Goal: Task Accomplishment & Management: Use online tool/utility

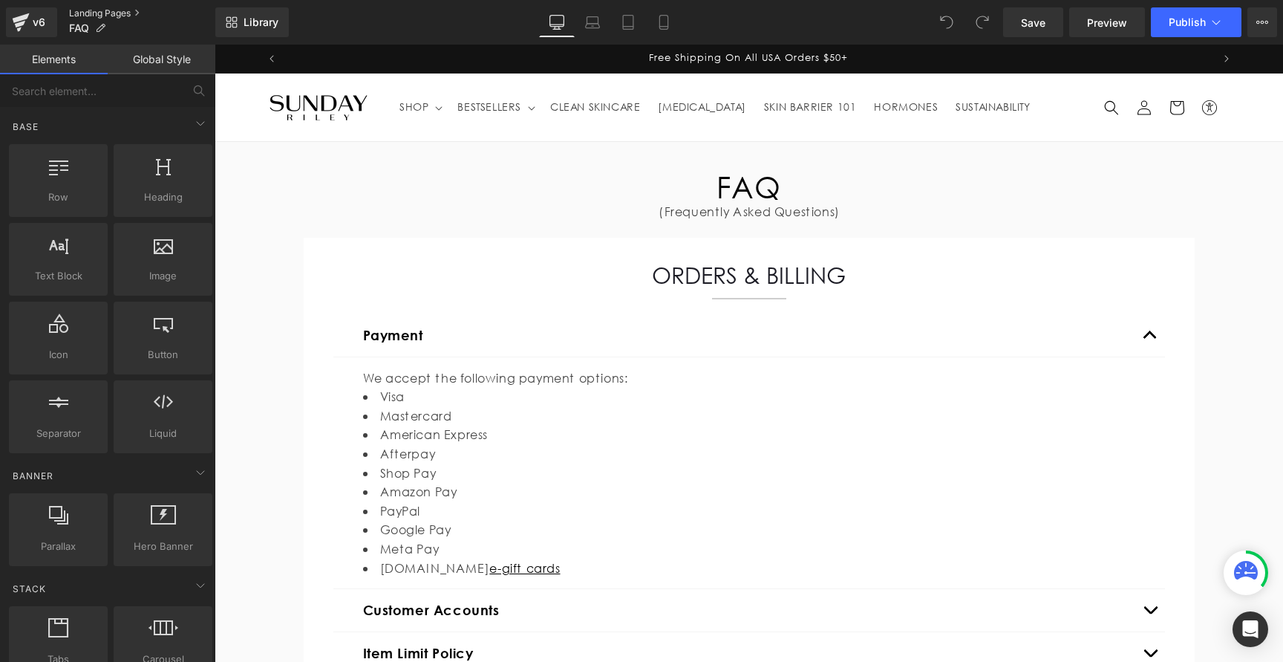
click at [97, 11] on link "Landing Pages" at bounding box center [142, 13] width 146 height 12
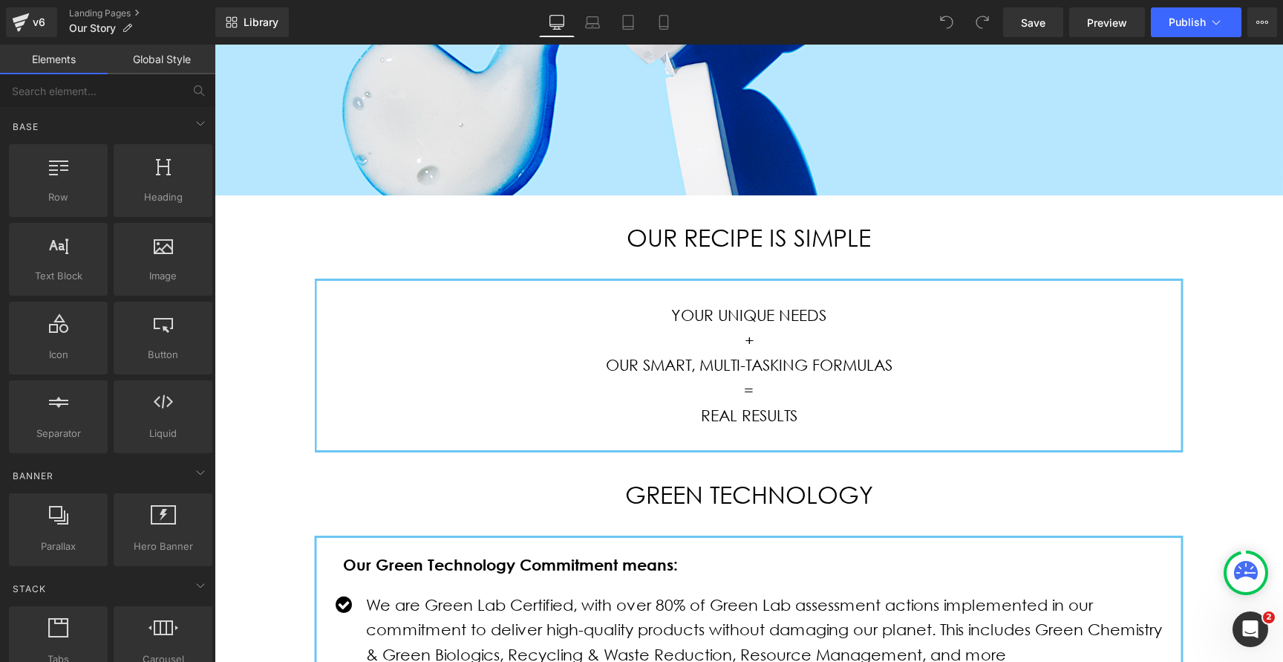
scroll to position [601, 0]
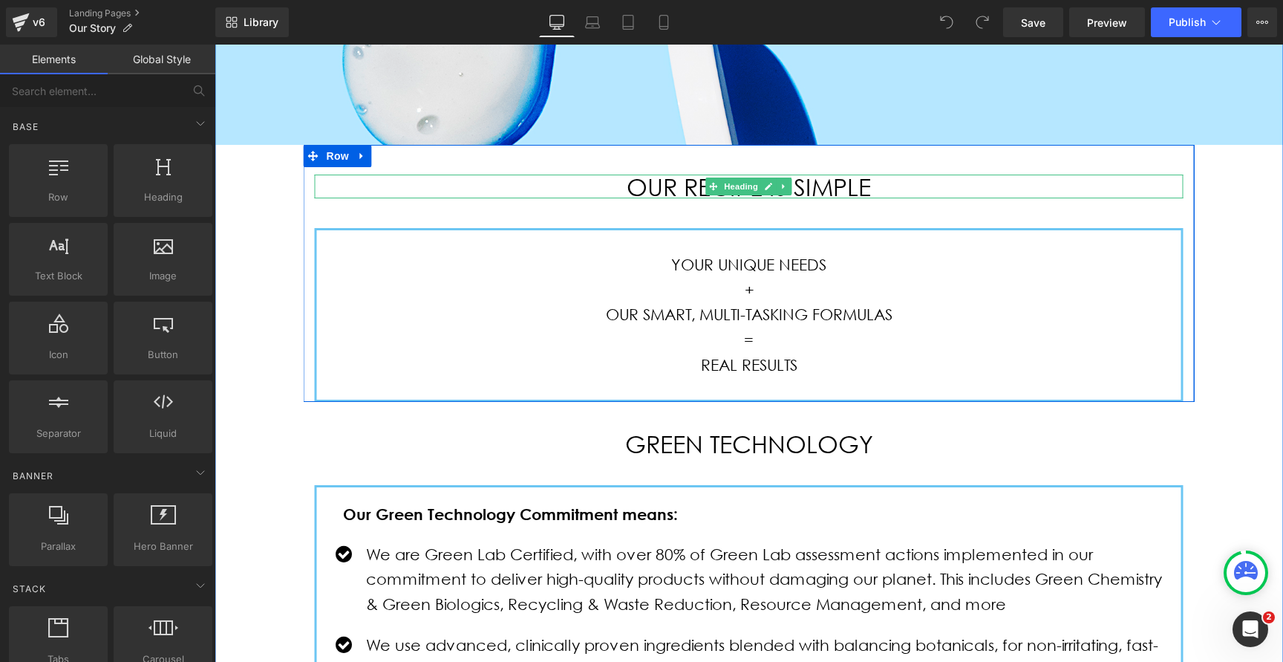
click at [701, 185] on h2 "OUR RECIPE IS SIMPLE" at bounding box center [749, 187] width 869 height 24
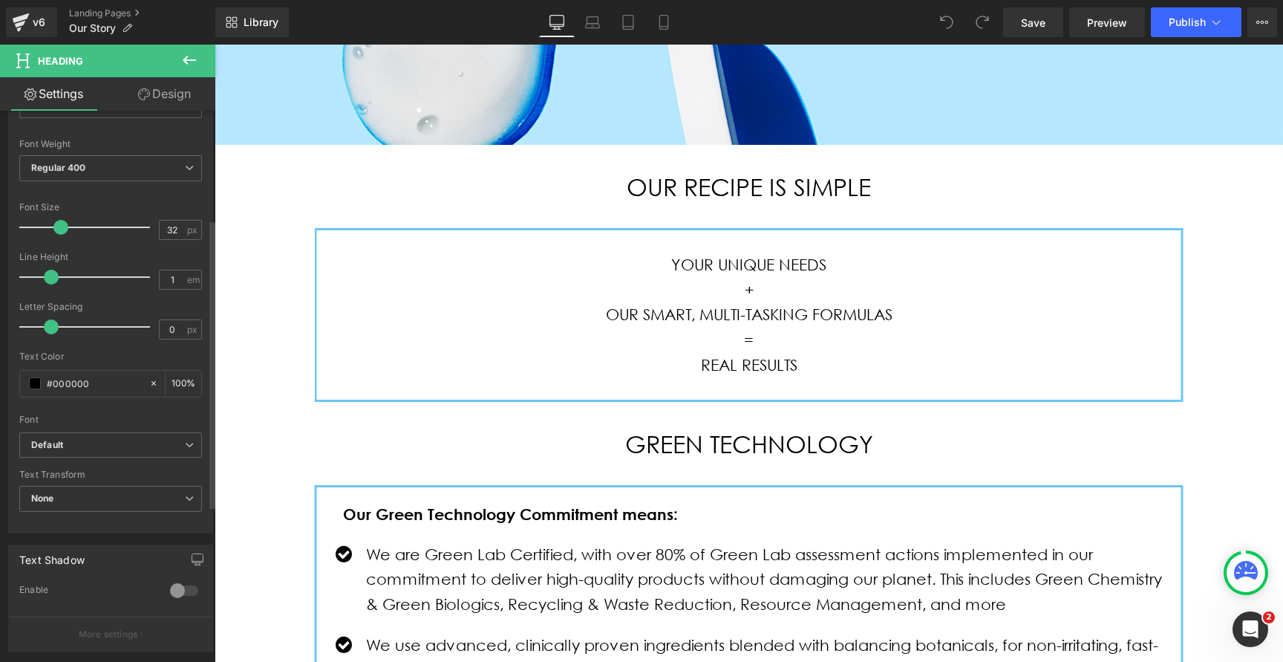
scroll to position [0, 0]
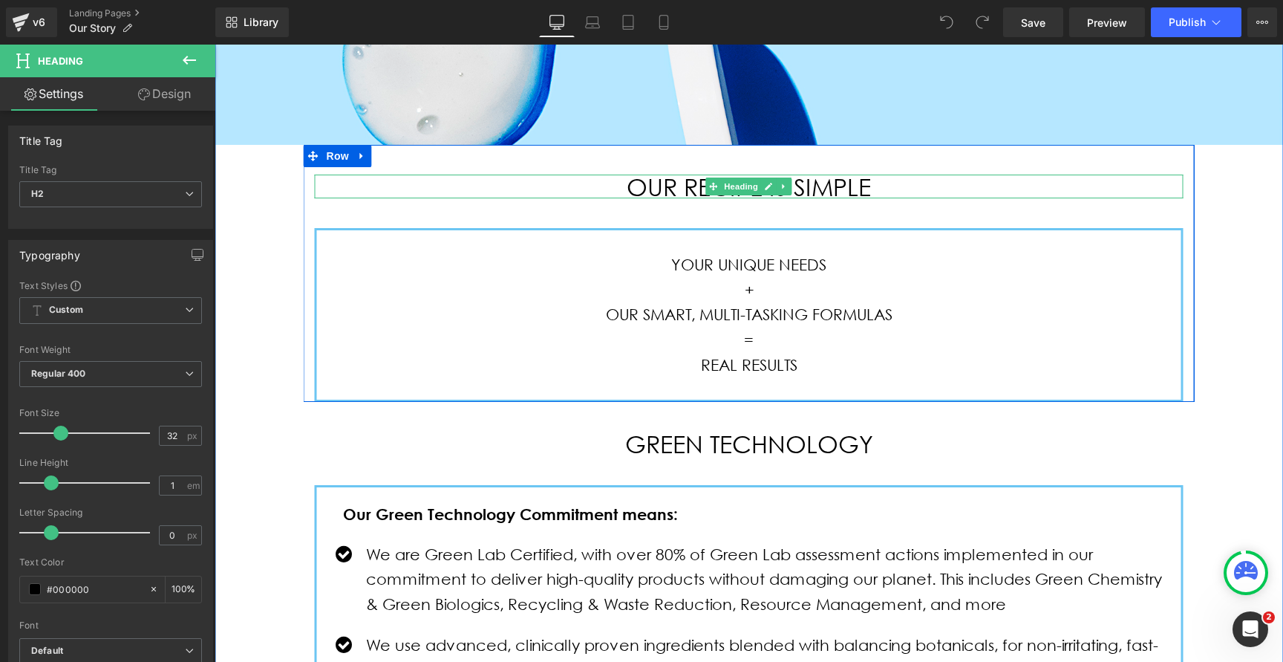
click at [679, 188] on h2 "OUR RECIPE IS SIMPLE" at bounding box center [749, 187] width 869 height 24
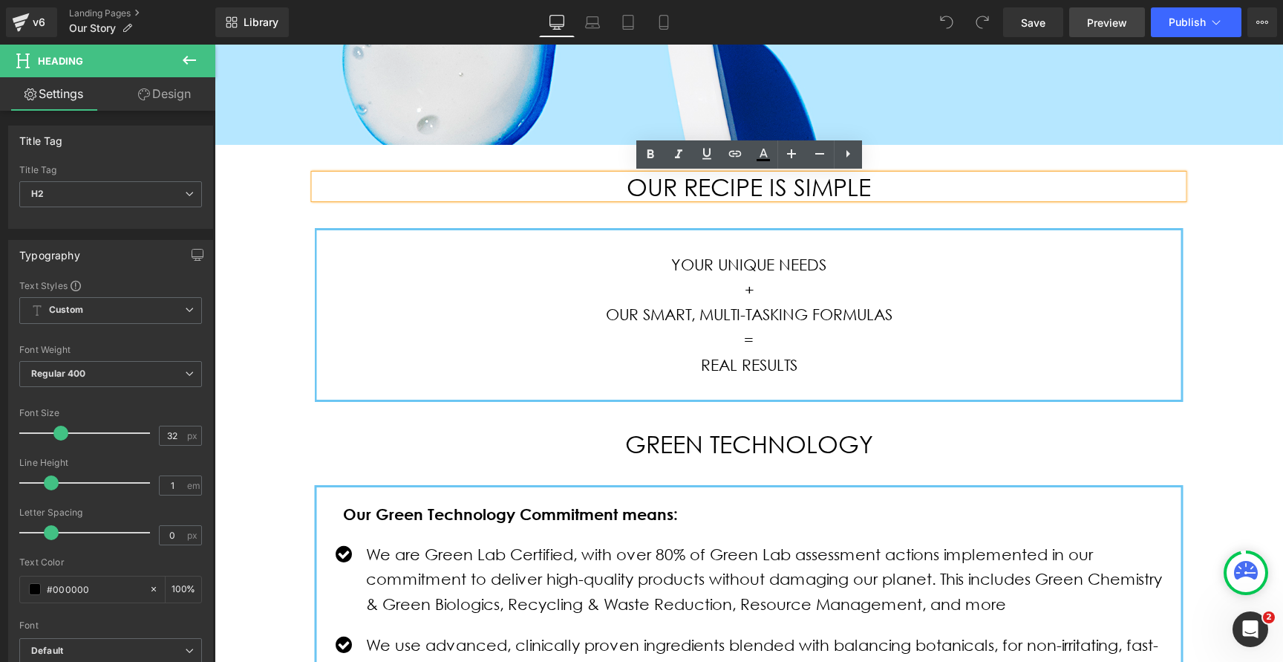
click at [1112, 25] on span "Preview" at bounding box center [1107, 23] width 40 height 16
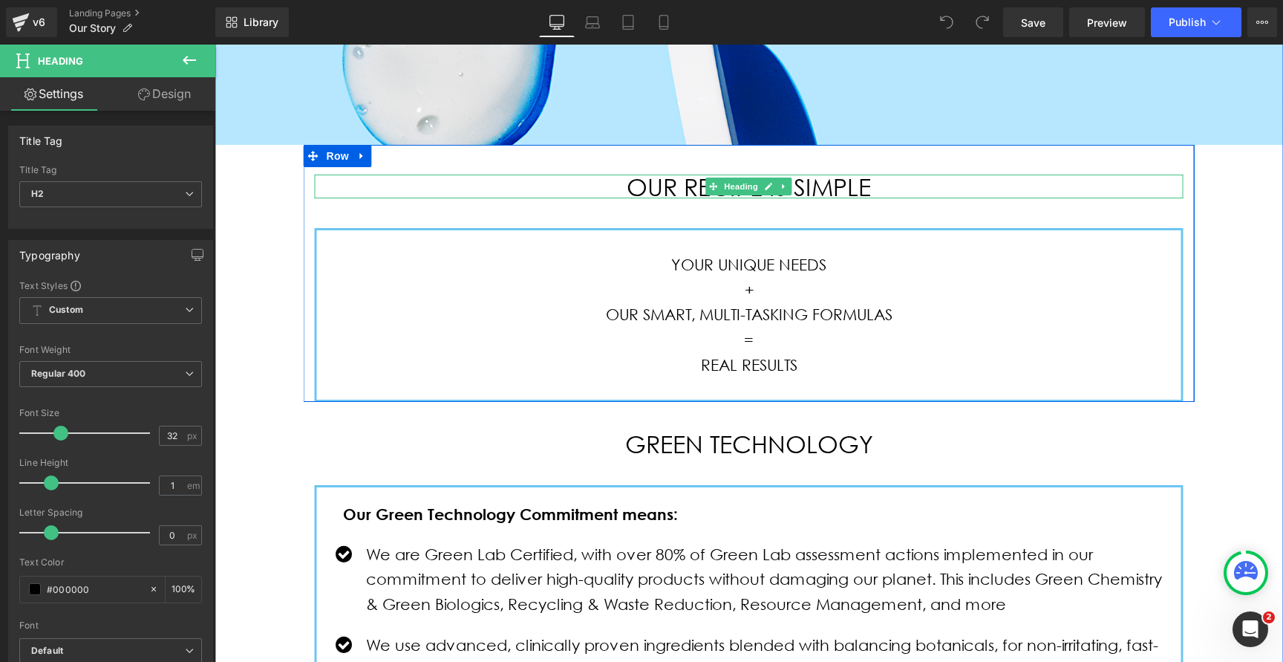
click at [691, 187] on h2 "OUR RECIPE IS SIMPLE" at bounding box center [749, 187] width 869 height 24
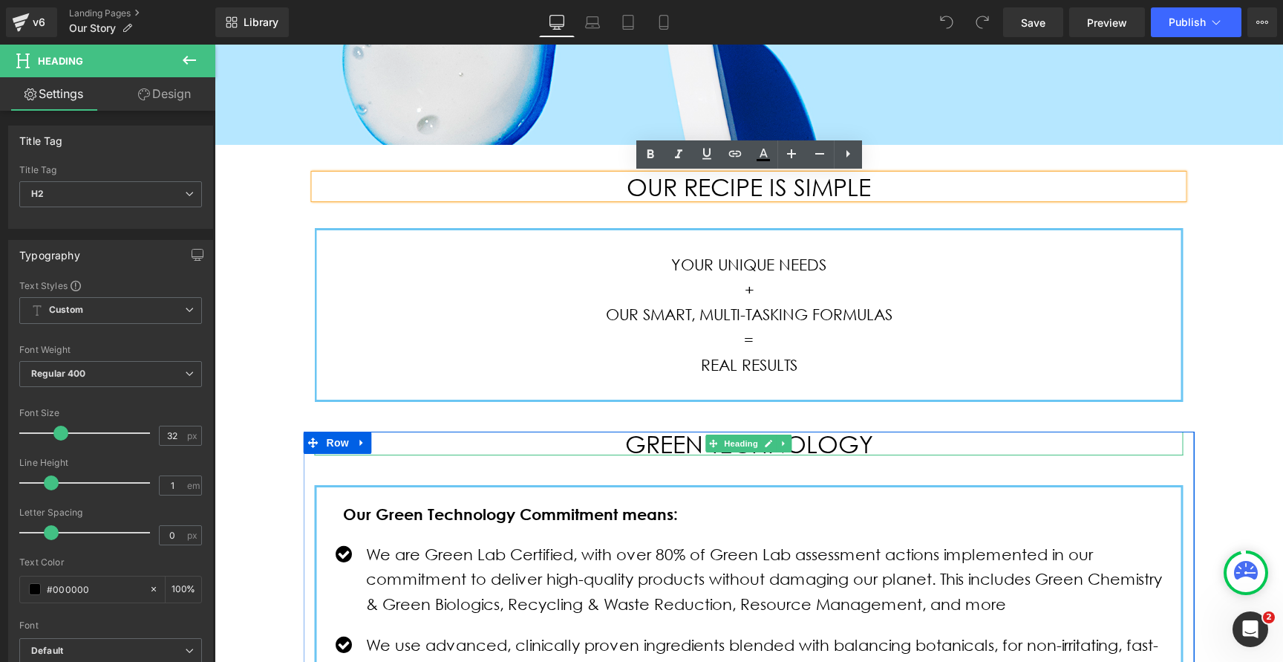
click at [667, 446] on h2 "GREEN TECHNOLOGY" at bounding box center [749, 443] width 869 height 24
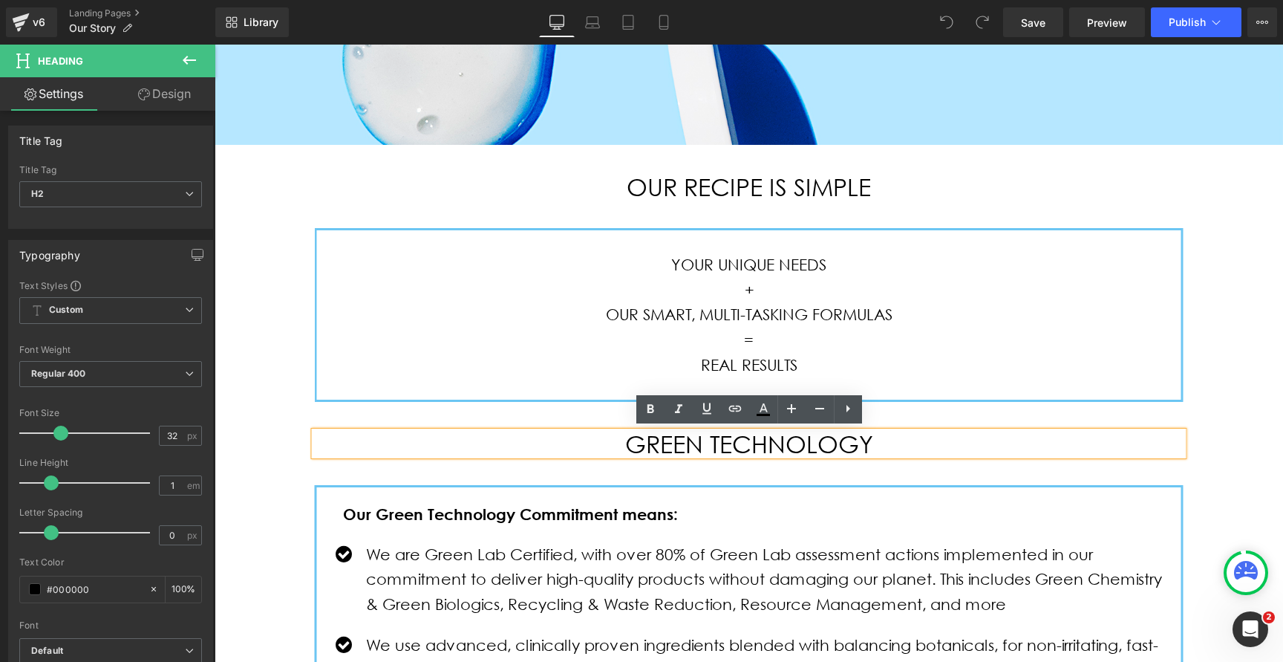
click at [606, 442] on h2 "GREEN TECHNOLOGY" at bounding box center [749, 443] width 869 height 24
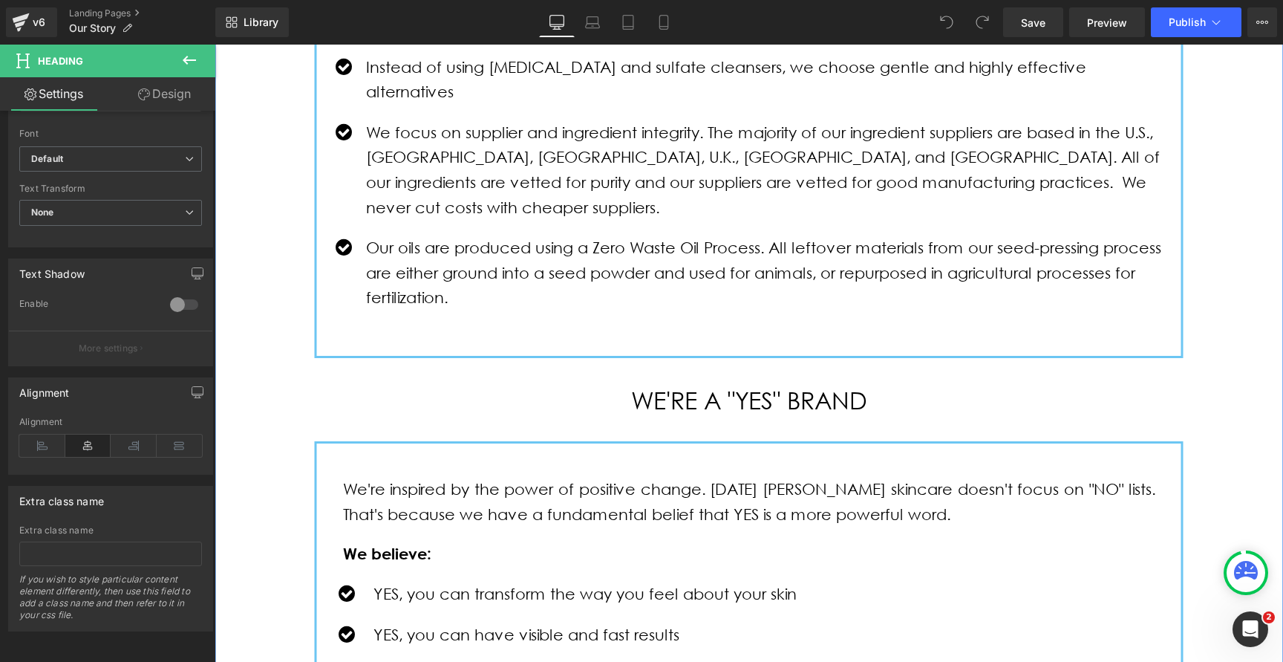
scroll to position [1491, 0]
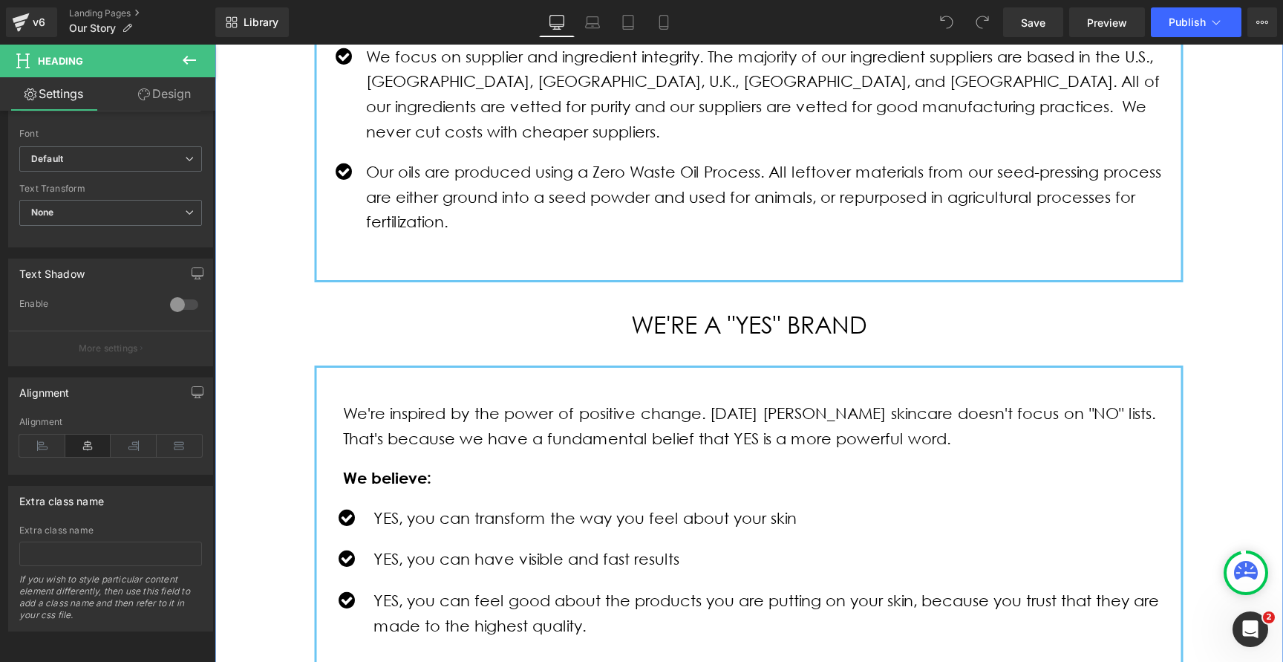
click at [691, 312] on h2 "WE'RE A "YES" BRAND" at bounding box center [749, 324] width 869 height 24
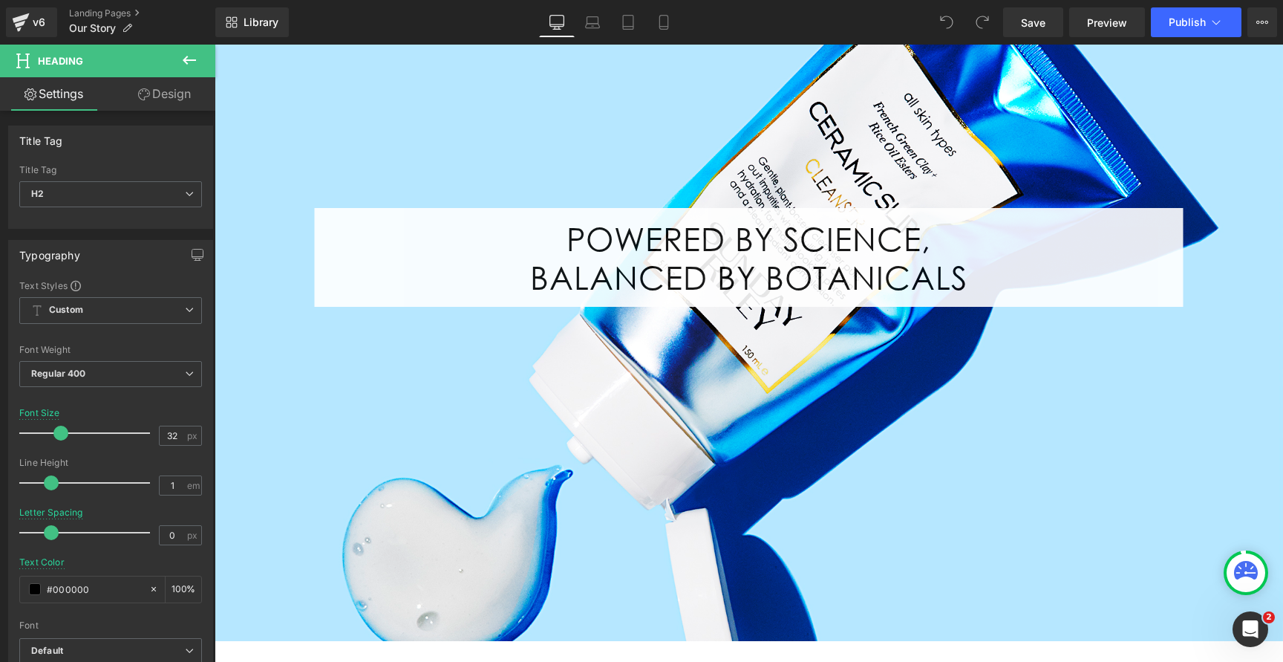
scroll to position [0, 0]
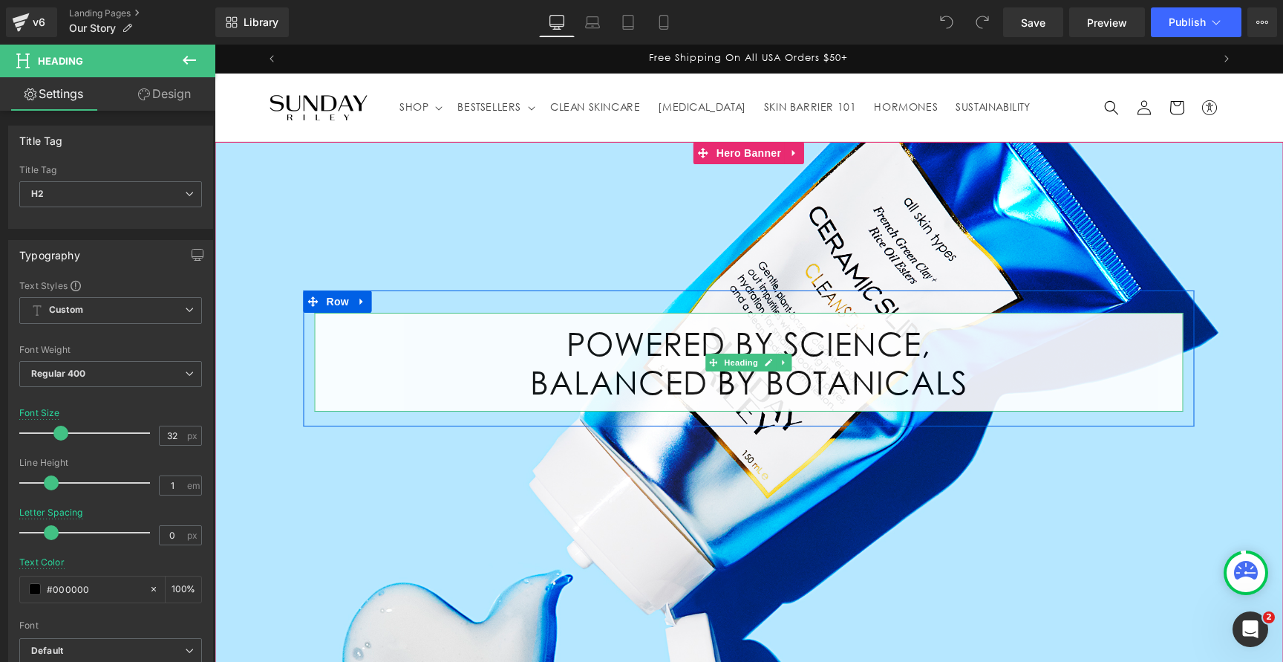
click at [575, 350] on h1 "POWERED BY SCIENCE," at bounding box center [749, 343] width 869 height 39
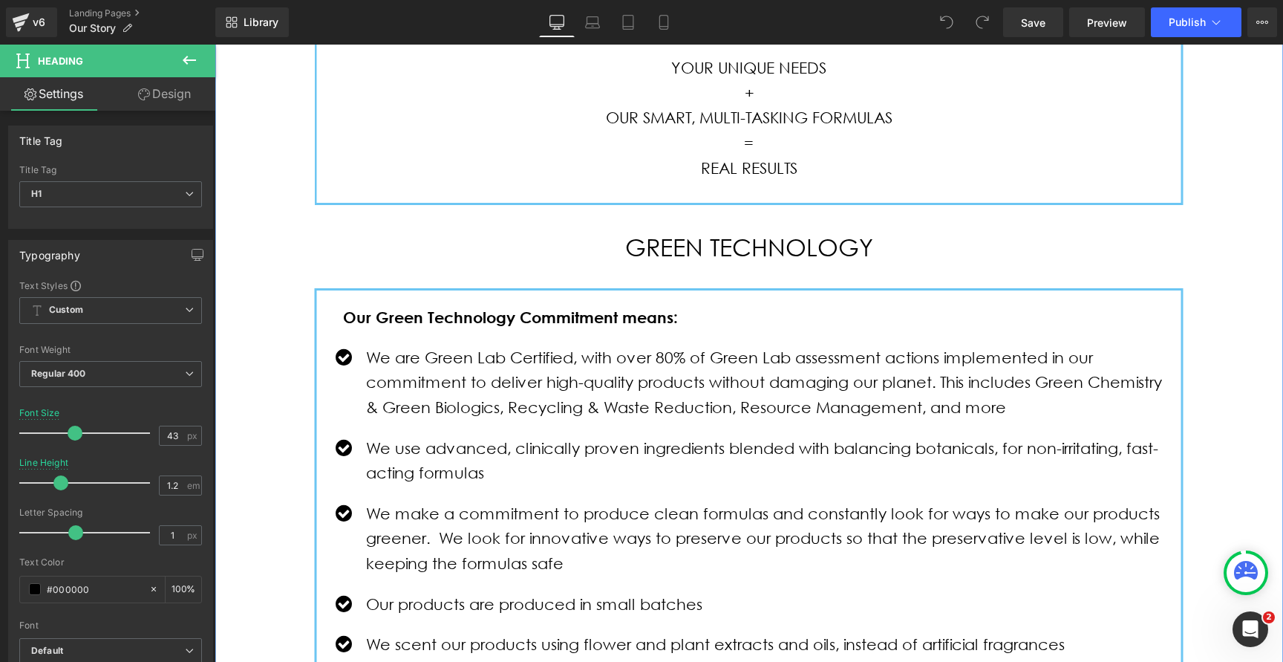
scroll to position [815, 0]
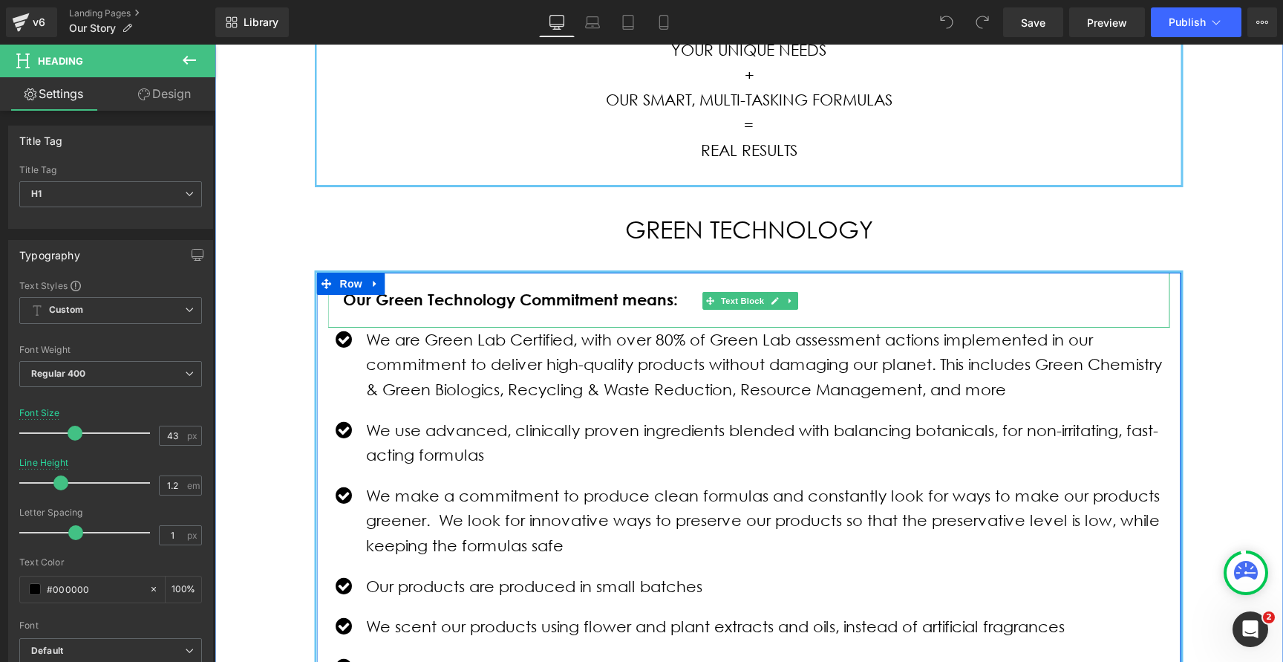
click at [431, 302] on strong "Our Green Technology Commitment means:" at bounding box center [510, 299] width 335 height 19
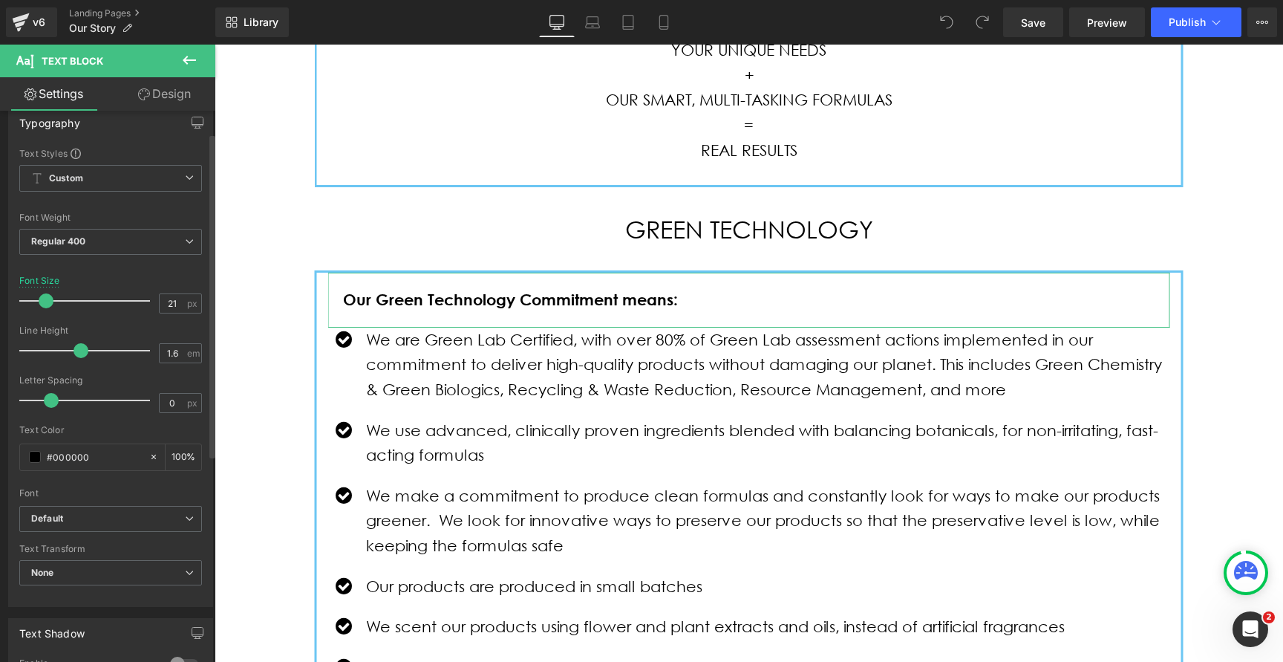
scroll to position [0, 0]
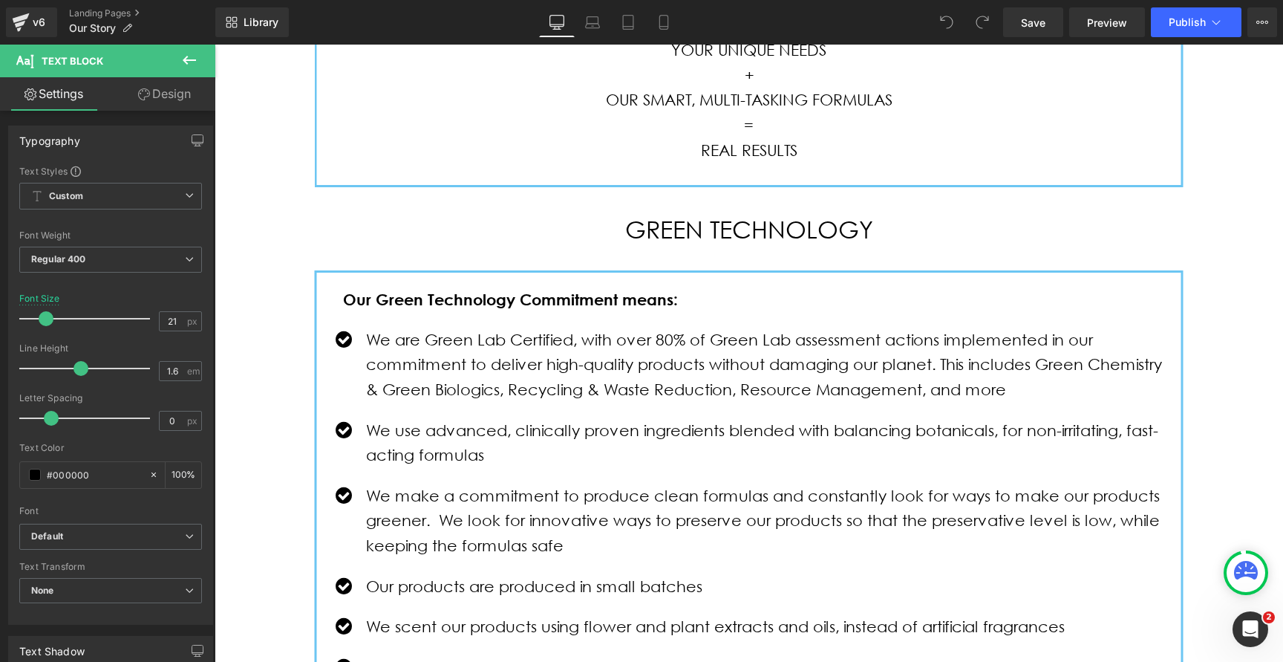
click at [186, 63] on icon at bounding box center [189, 60] width 13 height 9
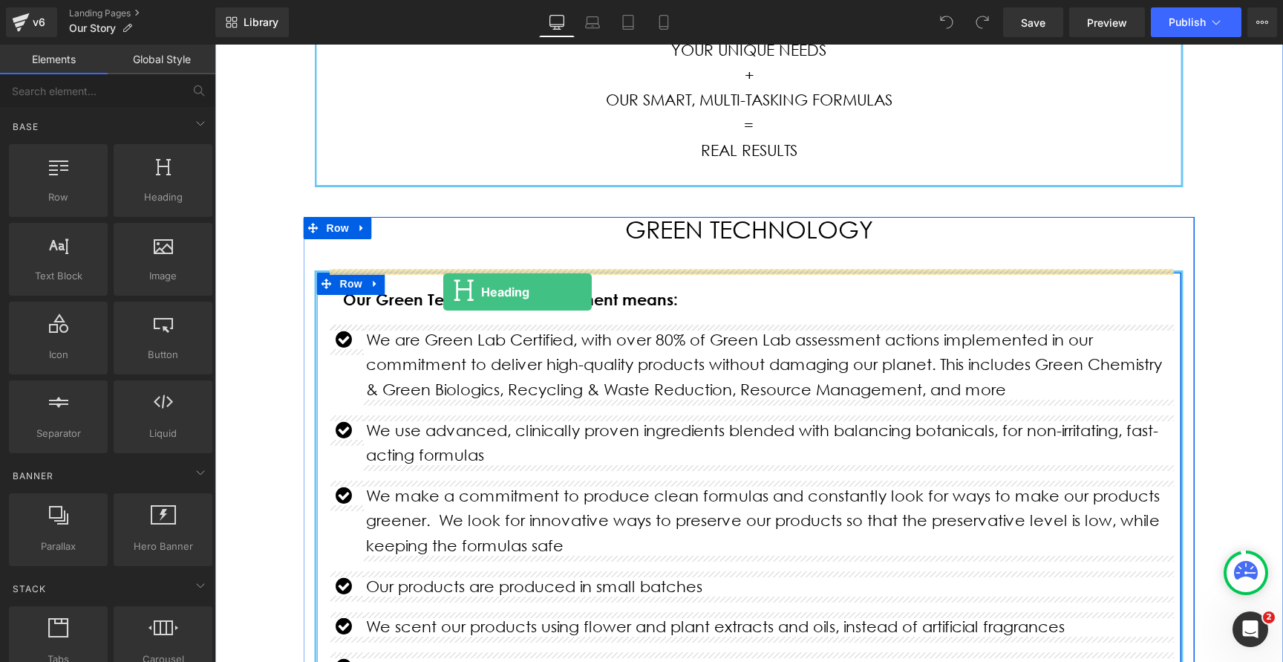
drag, startPoint x: 344, startPoint y: 238, endPoint x: 443, endPoint y: 292, distance: 113.3
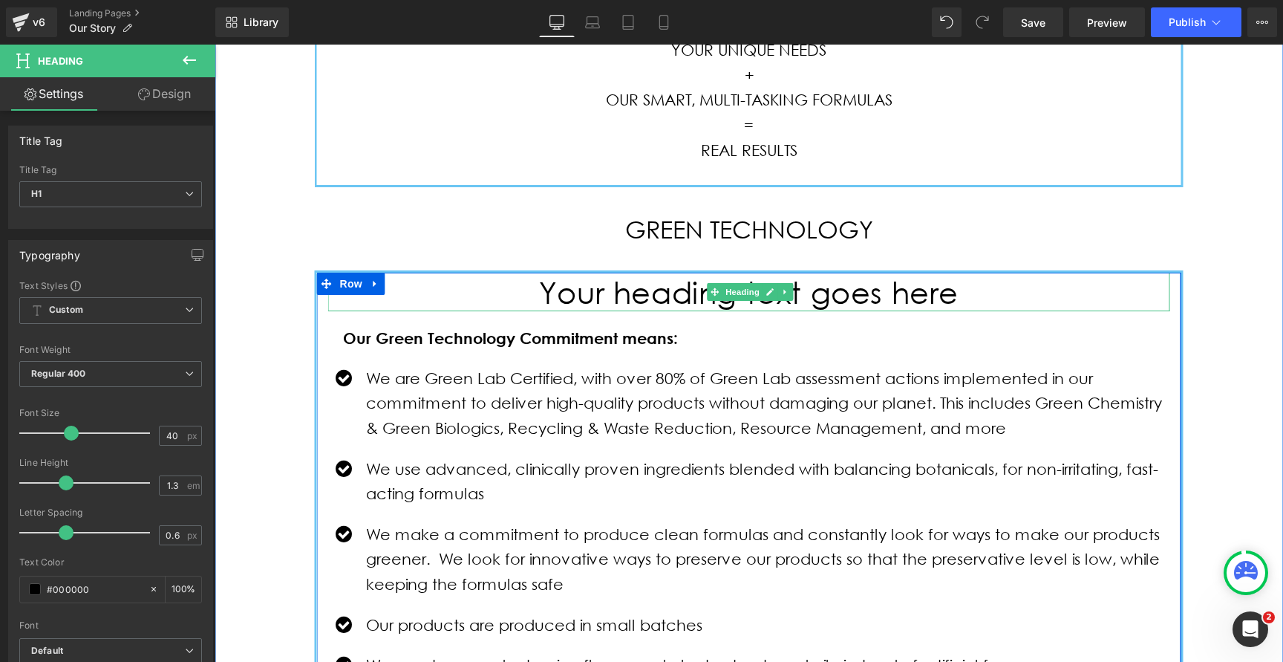
click at [644, 296] on h1 "Your heading text goes here" at bounding box center [749, 292] width 842 height 39
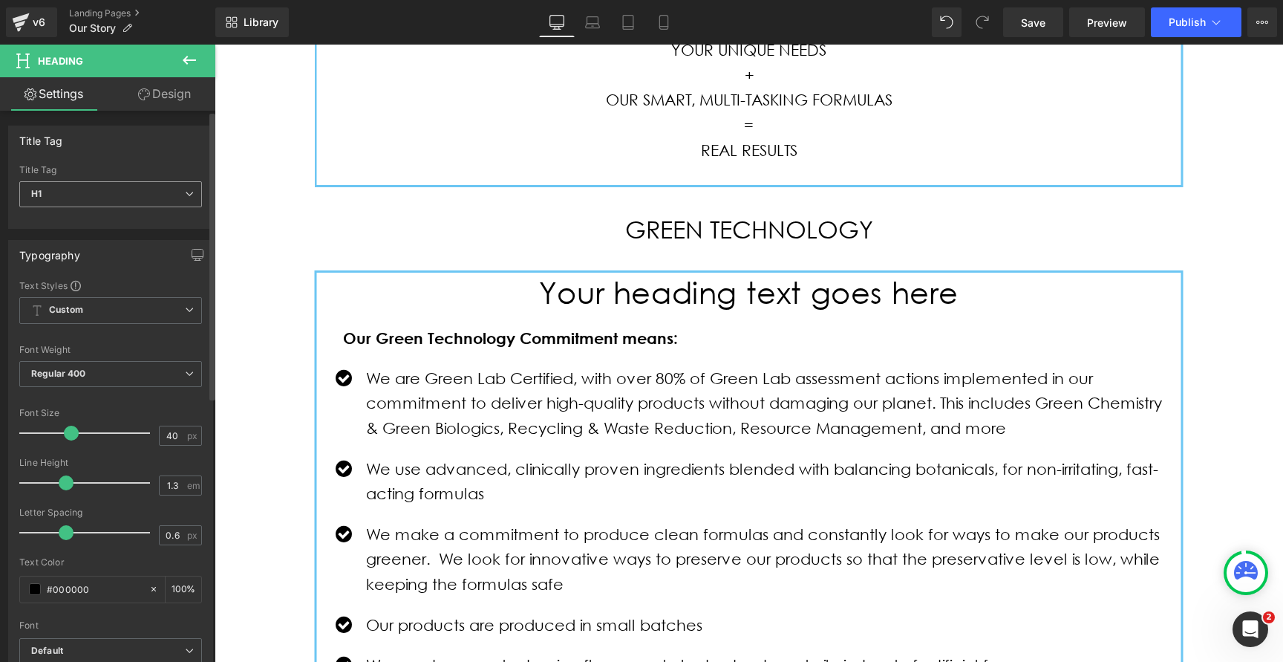
click at [128, 191] on span "H1" at bounding box center [110, 194] width 183 height 26
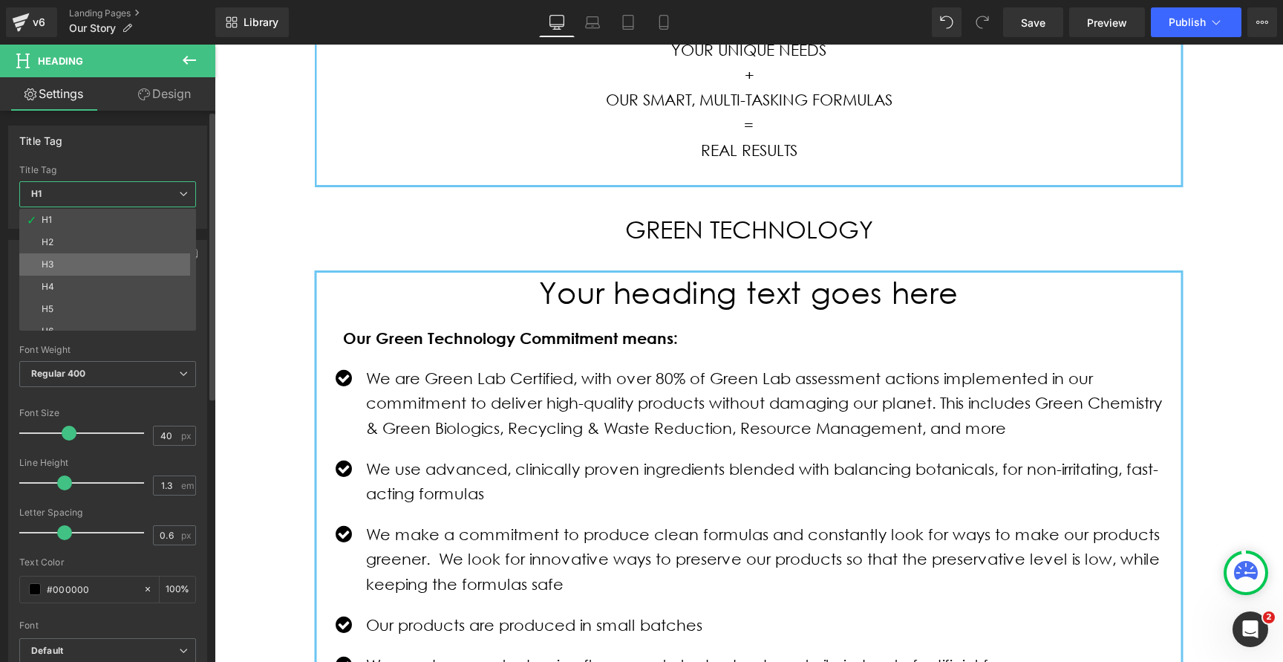
click at [95, 268] on li "H3" at bounding box center [110, 264] width 183 height 22
type input "18"
type input "100"
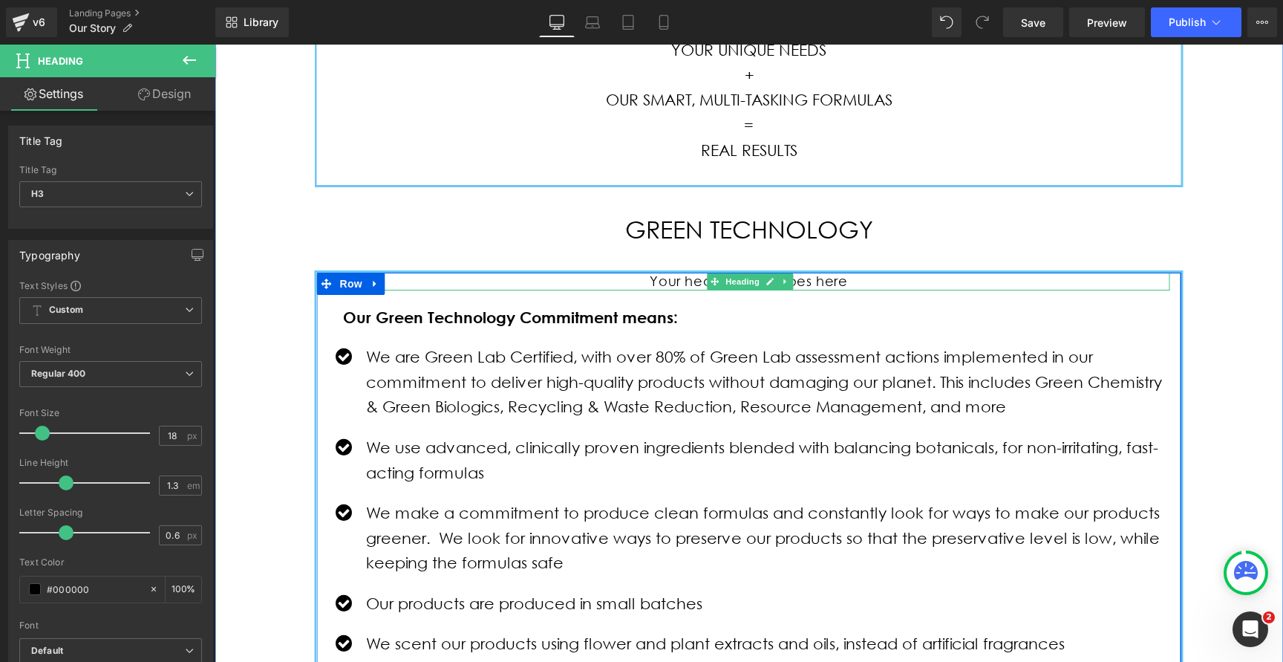
click at [697, 278] on h3 "Your heading text goes here" at bounding box center [749, 281] width 842 height 17
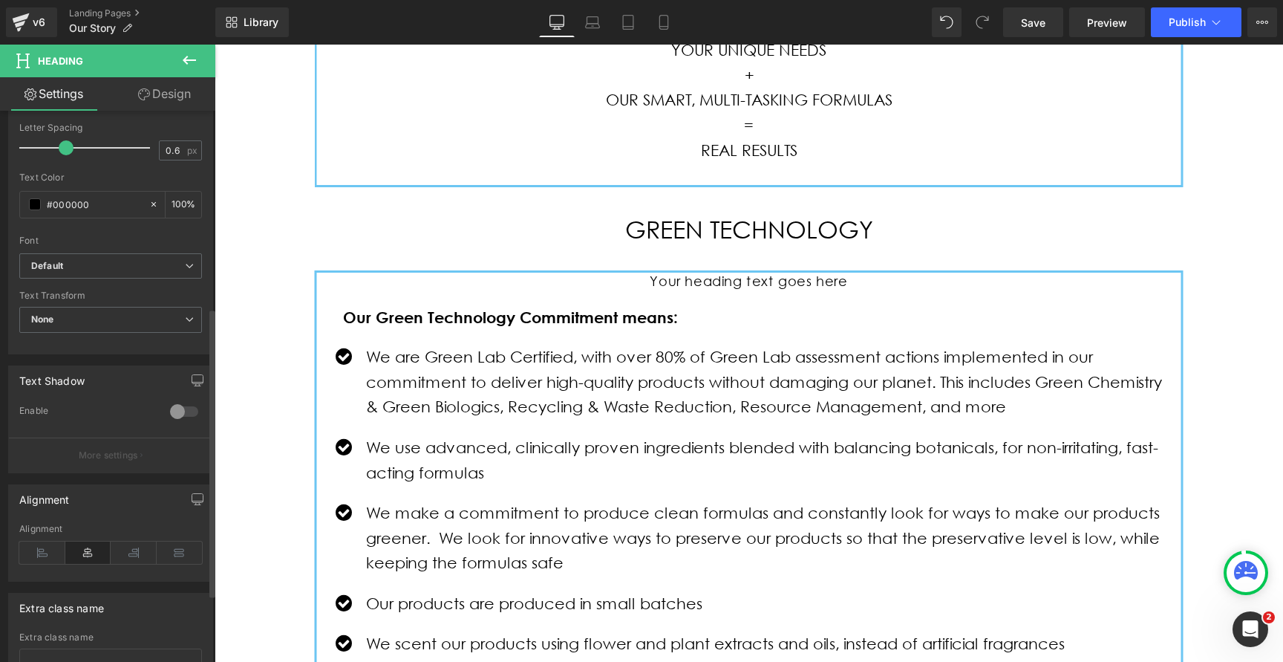
scroll to position [392, 0]
click at [35, 546] on icon at bounding box center [42, 545] width 46 height 22
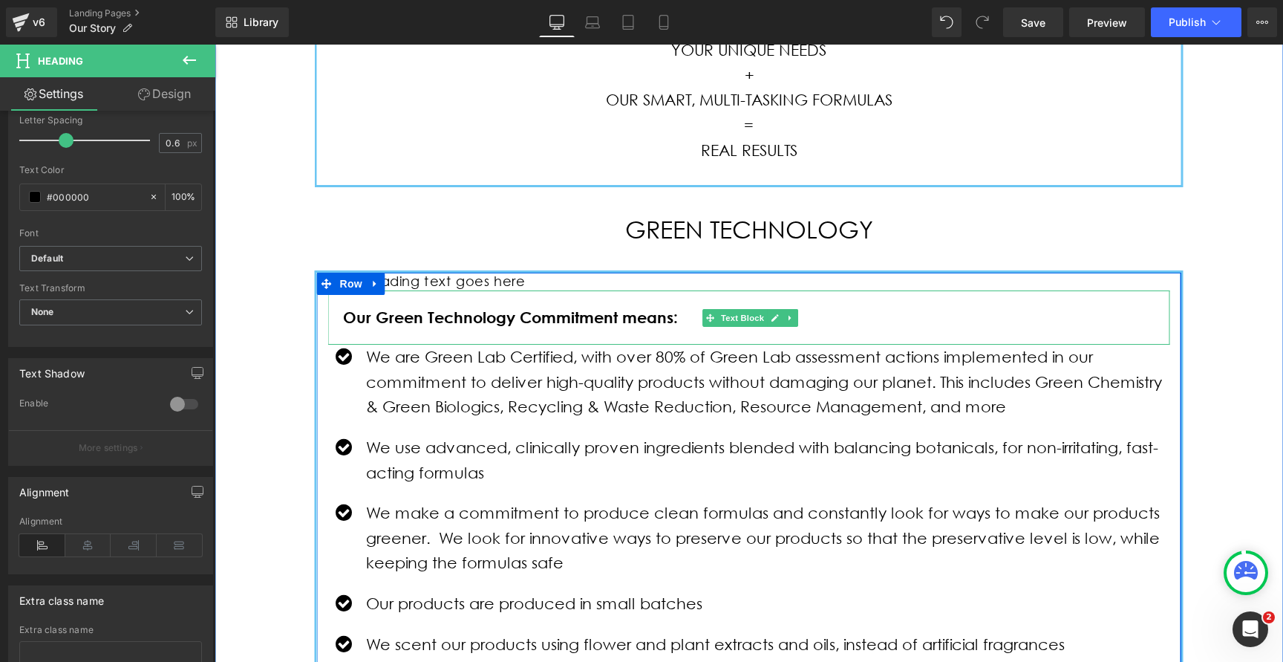
scroll to position [769, 0]
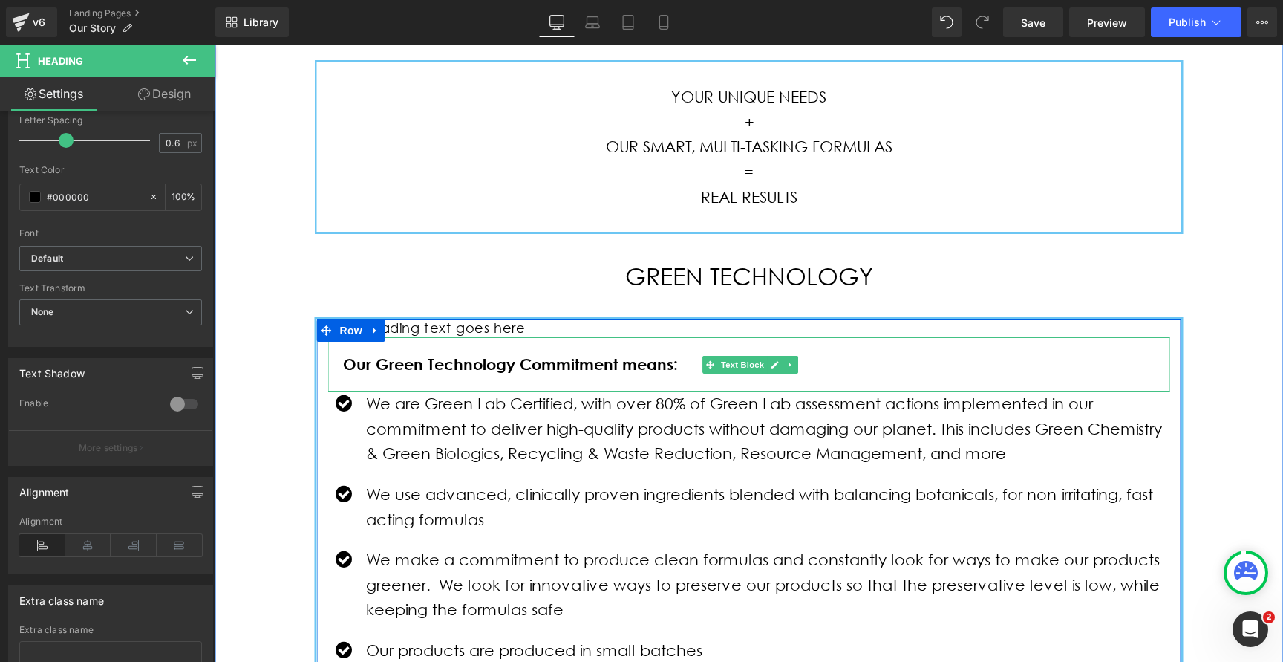
click at [466, 352] on p "Our Green Technology Commitment means:" at bounding box center [749, 364] width 812 height 25
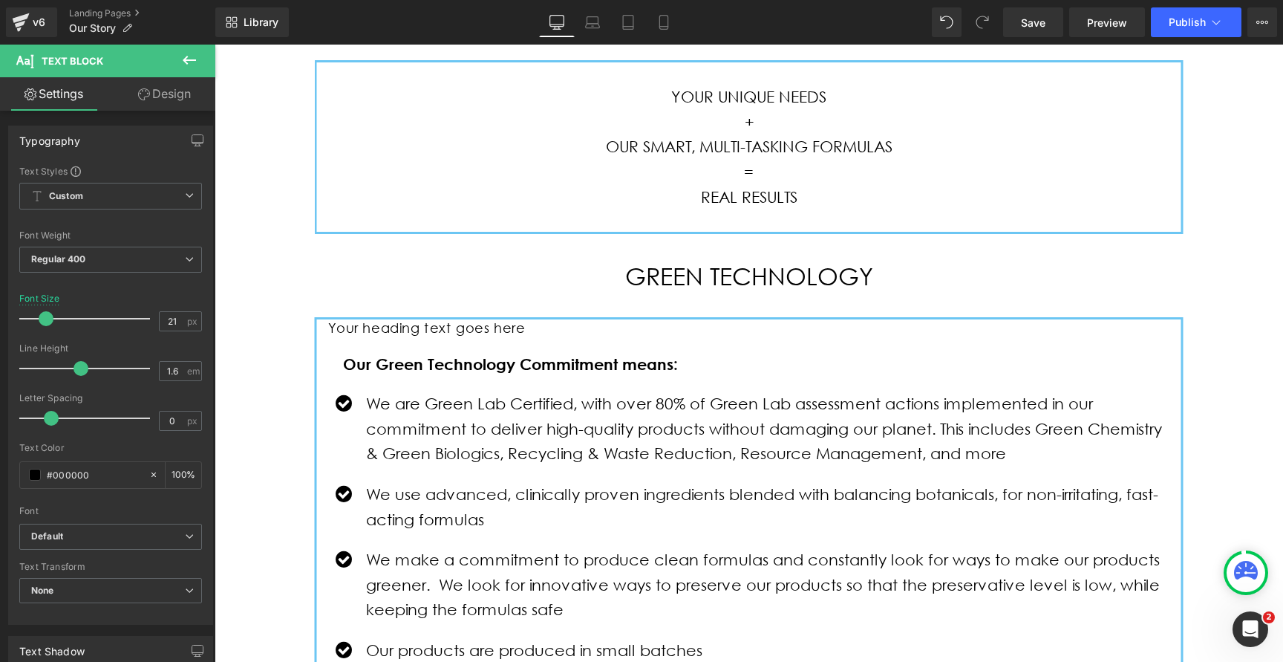
click at [169, 95] on link "Design" at bounding box center [165, 93] width 108 height 33
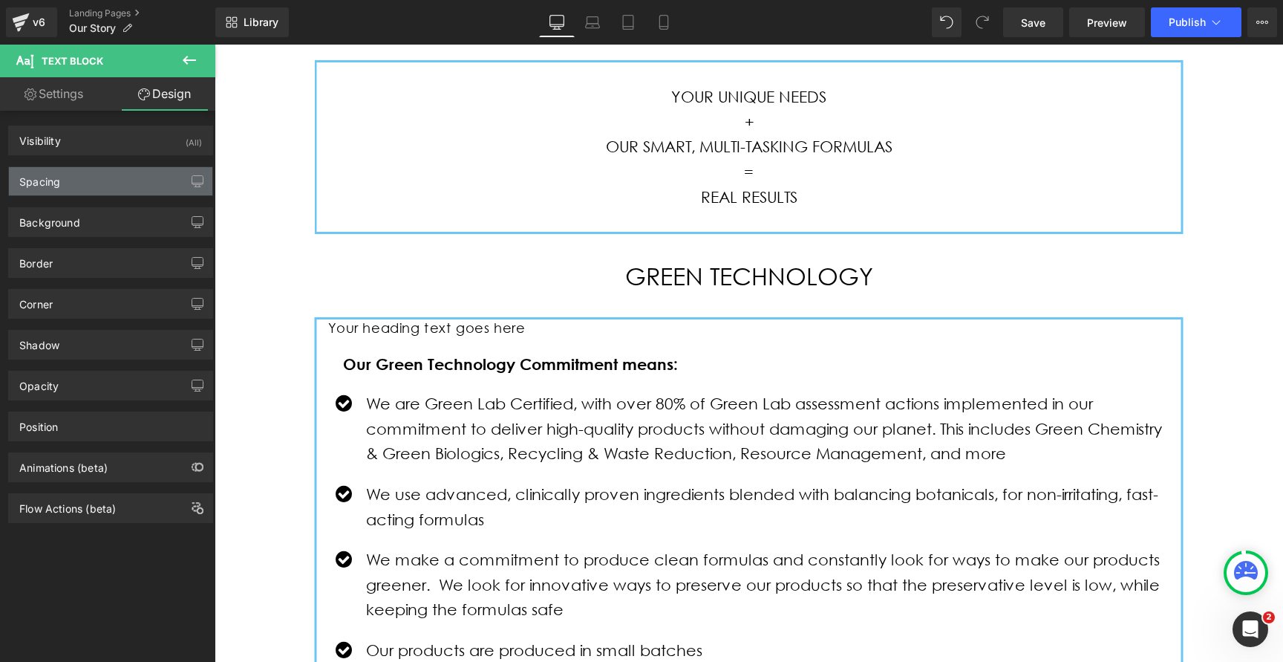
click at [94, 185] on div "Spacing" at bounding box center [110, 181] width 203 height 28
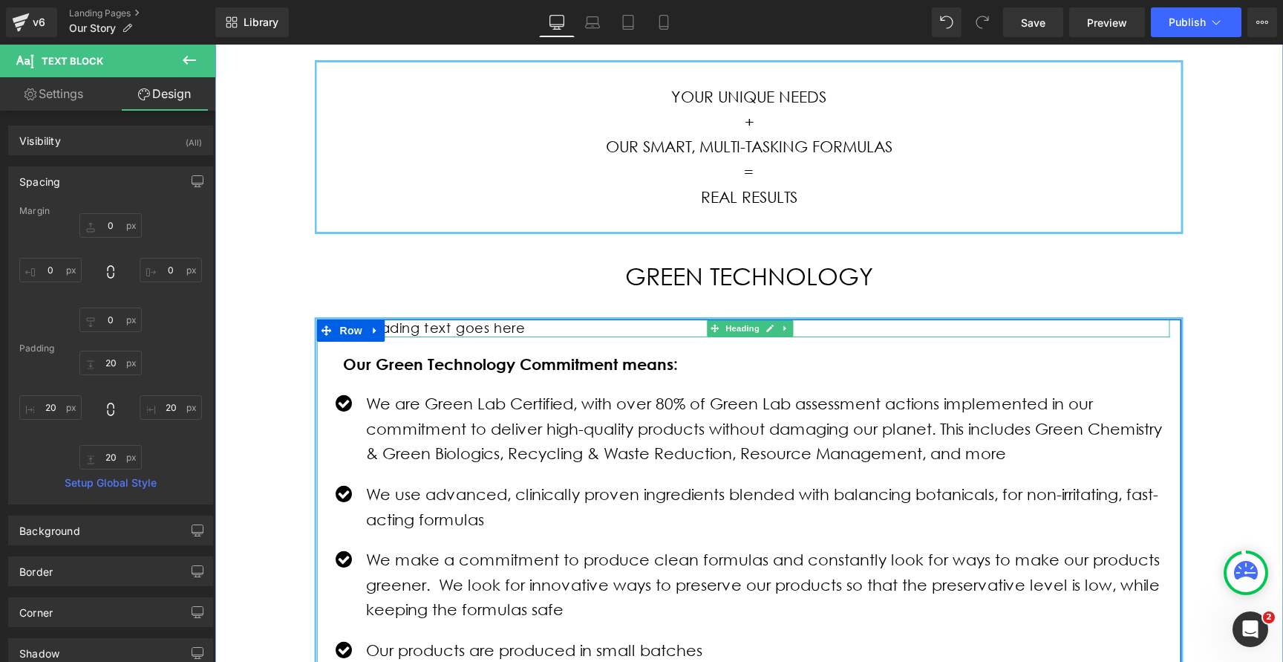
click at [499, 326] on h3 "Your heading text goes here" at bounding box center [749, 327] width 842 height 17
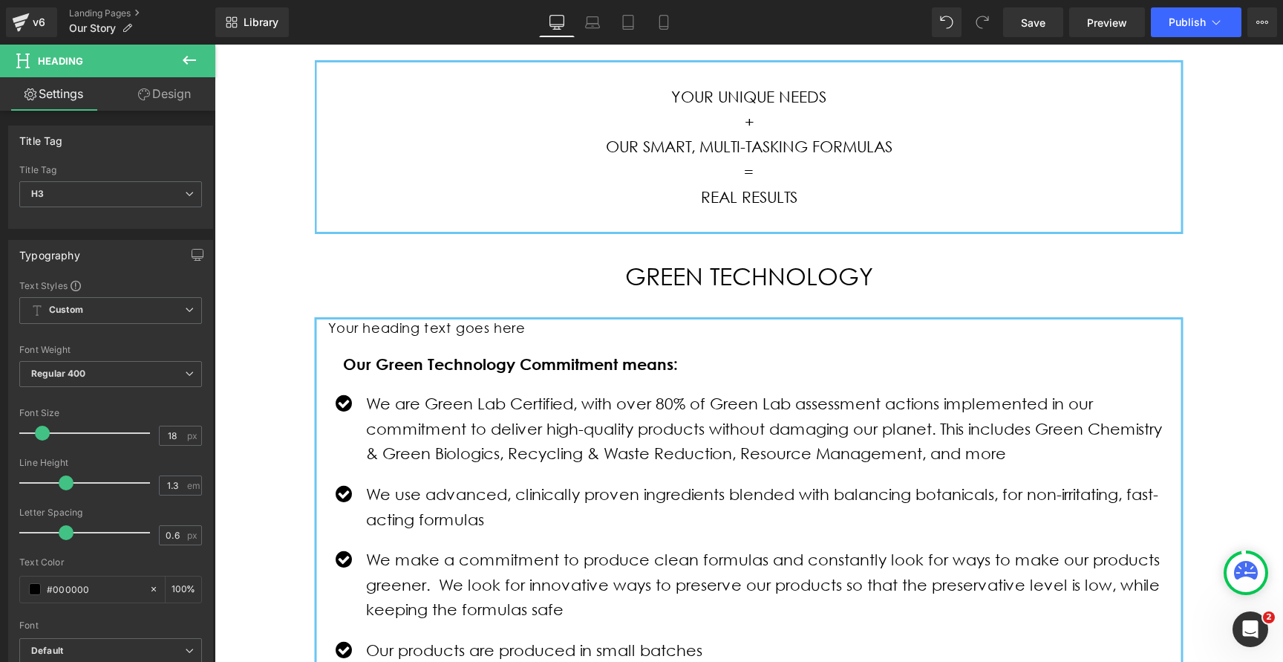
click at [175, 105] on link "Design" at bounding box center [165, 93] width 108 height 33
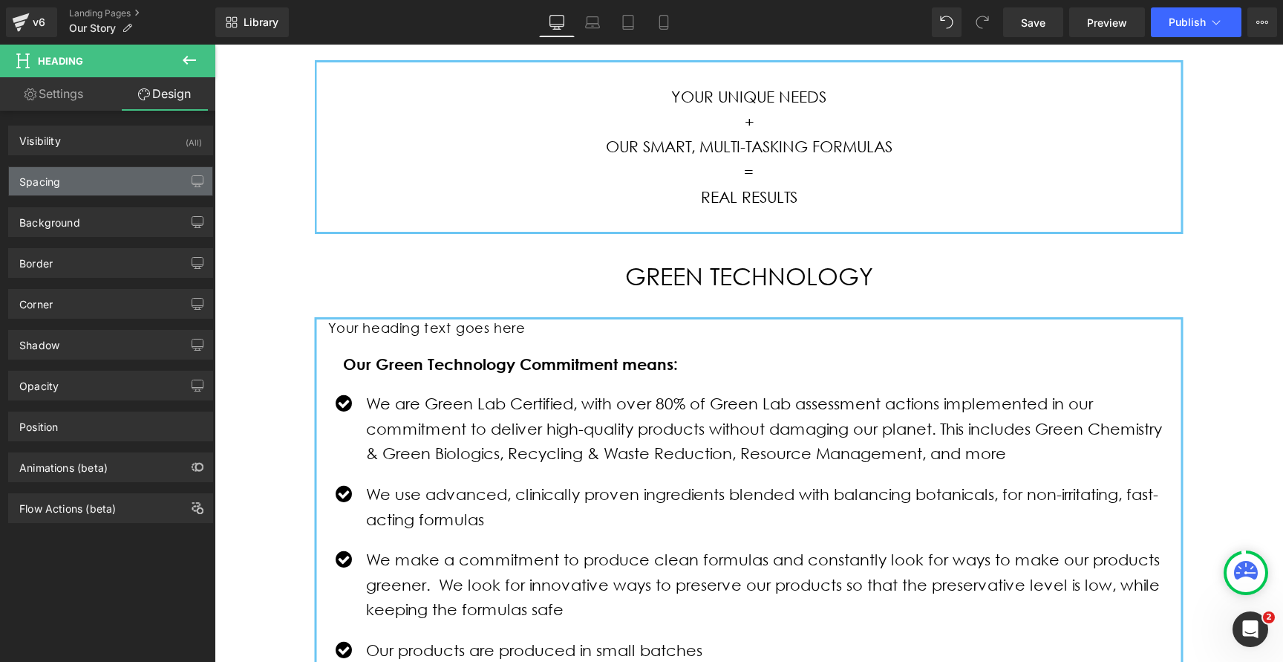
click at [82, 186] on div "Spacing" at bounding box center [110, 181] width 203 height 28
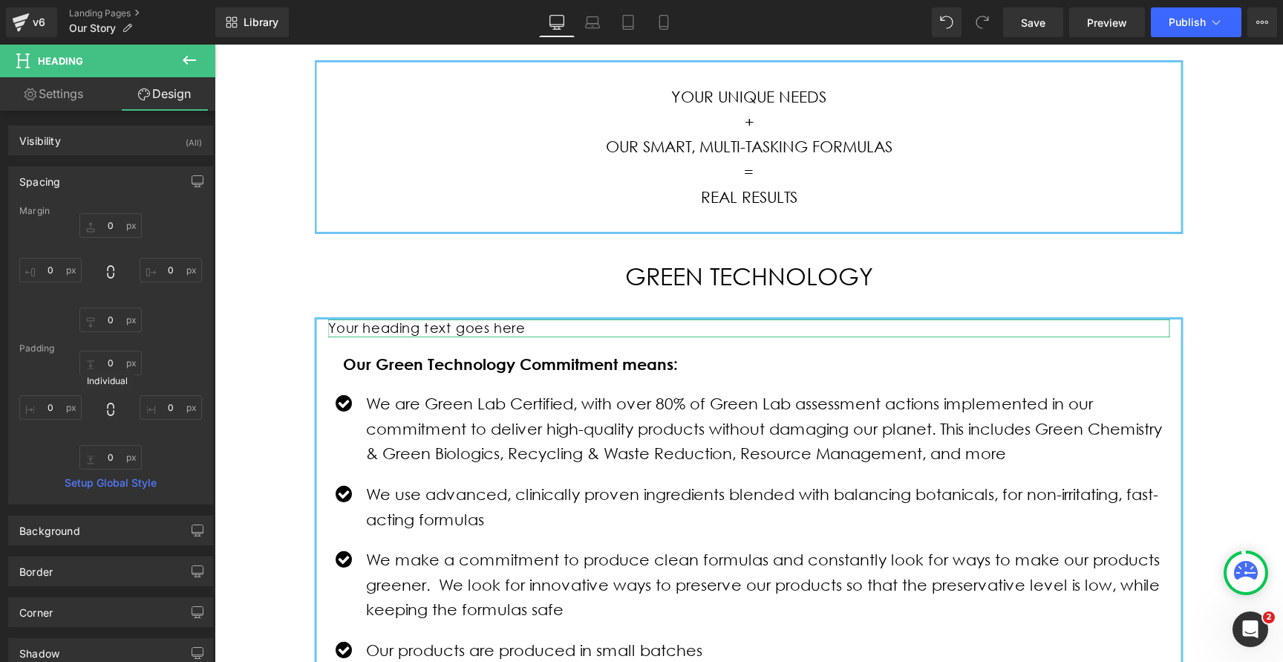
click at [105, 405] on icon at bounding box center [110, 409] width 15 height 15
type input "0"
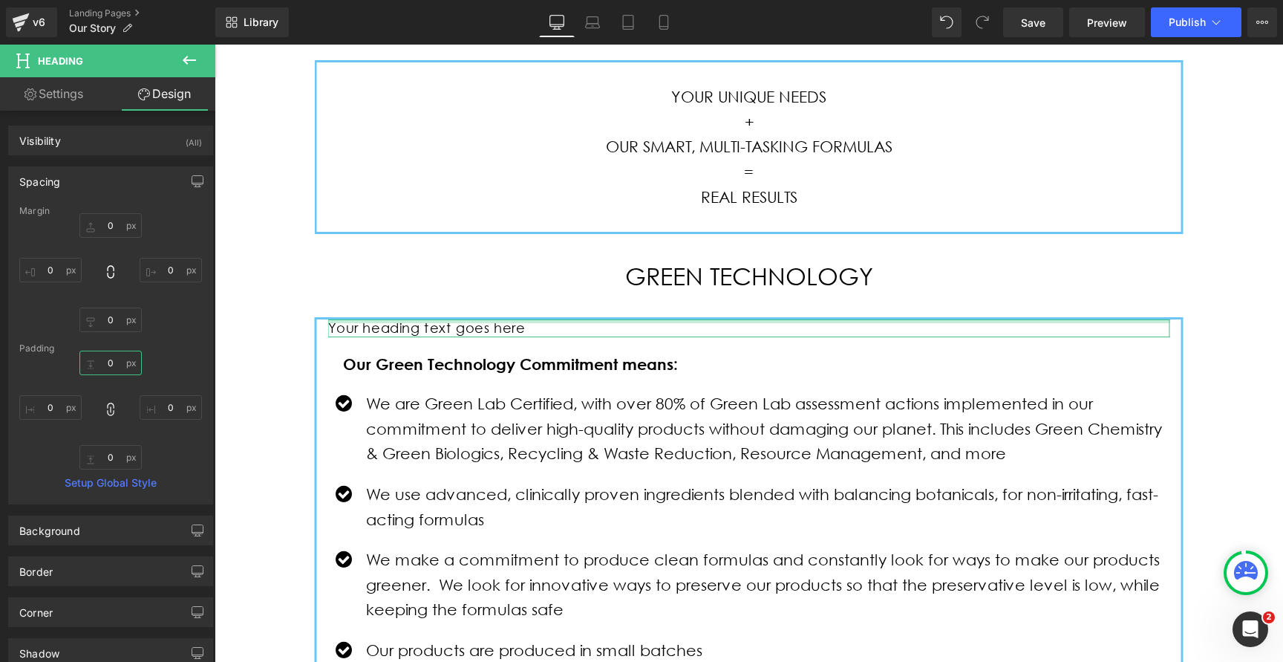
click at [111, 359] on input "0" at bounding box center [110, 362] width 62 height 25
type input "20"
type input "2"
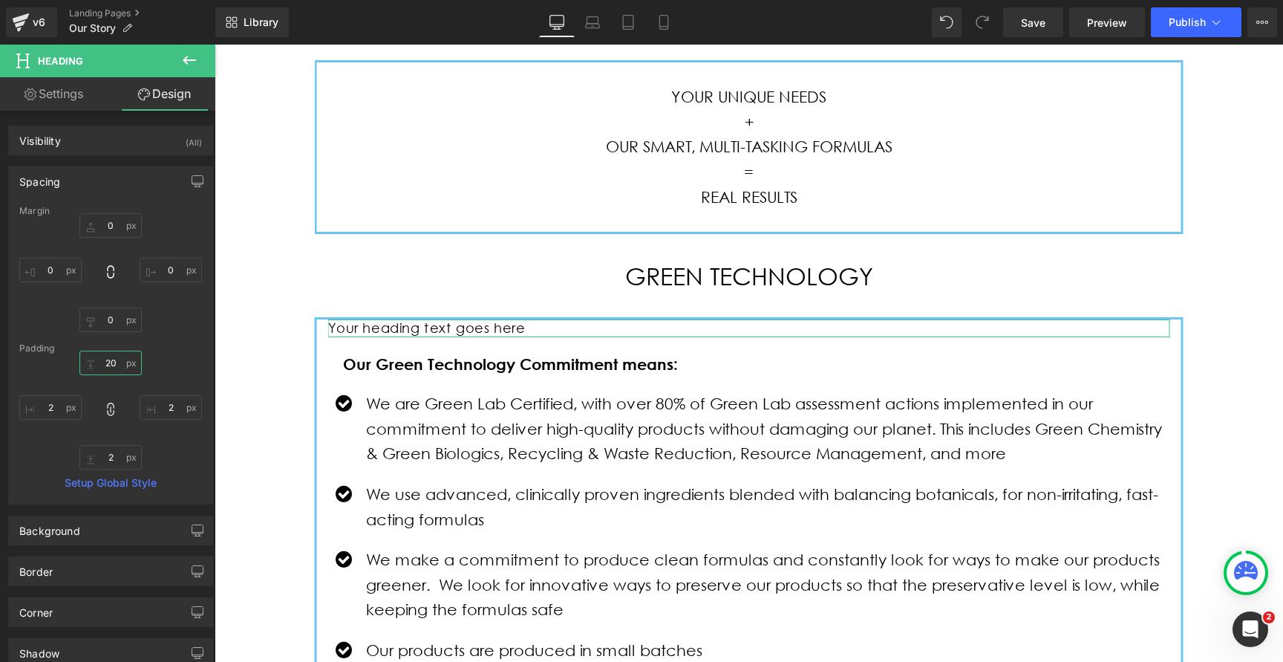
type input "20"
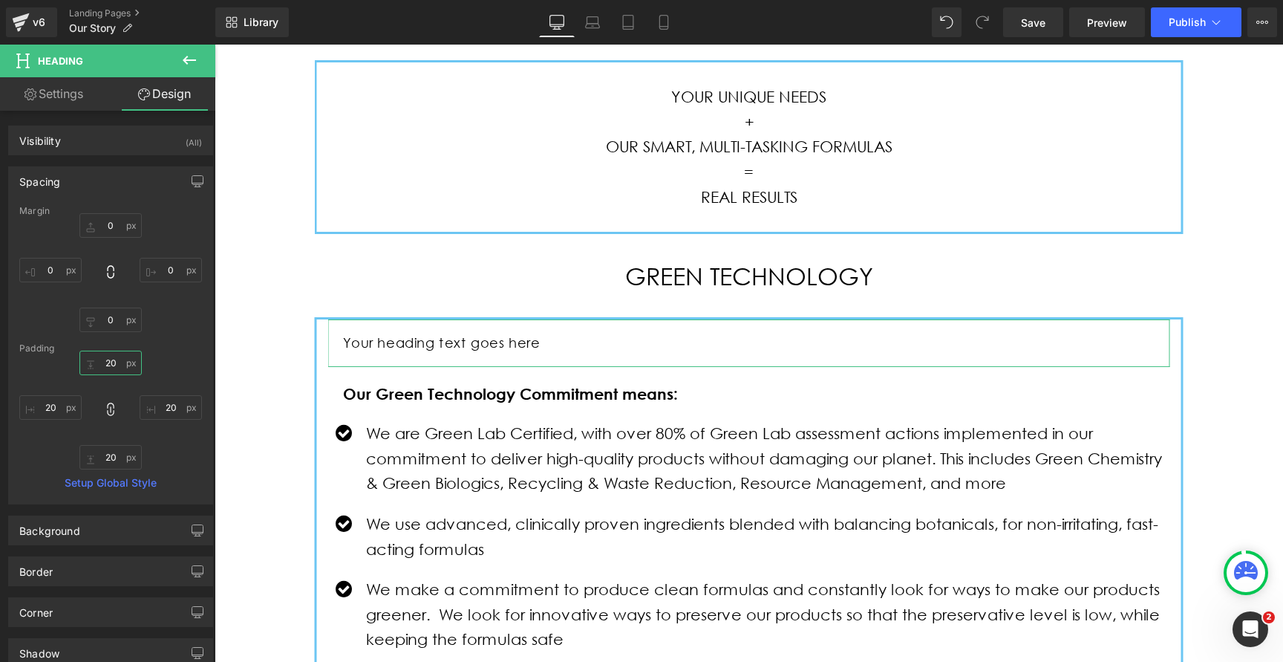
type input "20"
click at [195, 343] on div "Padding" at bounding box center [110, 348] width 183 height 10
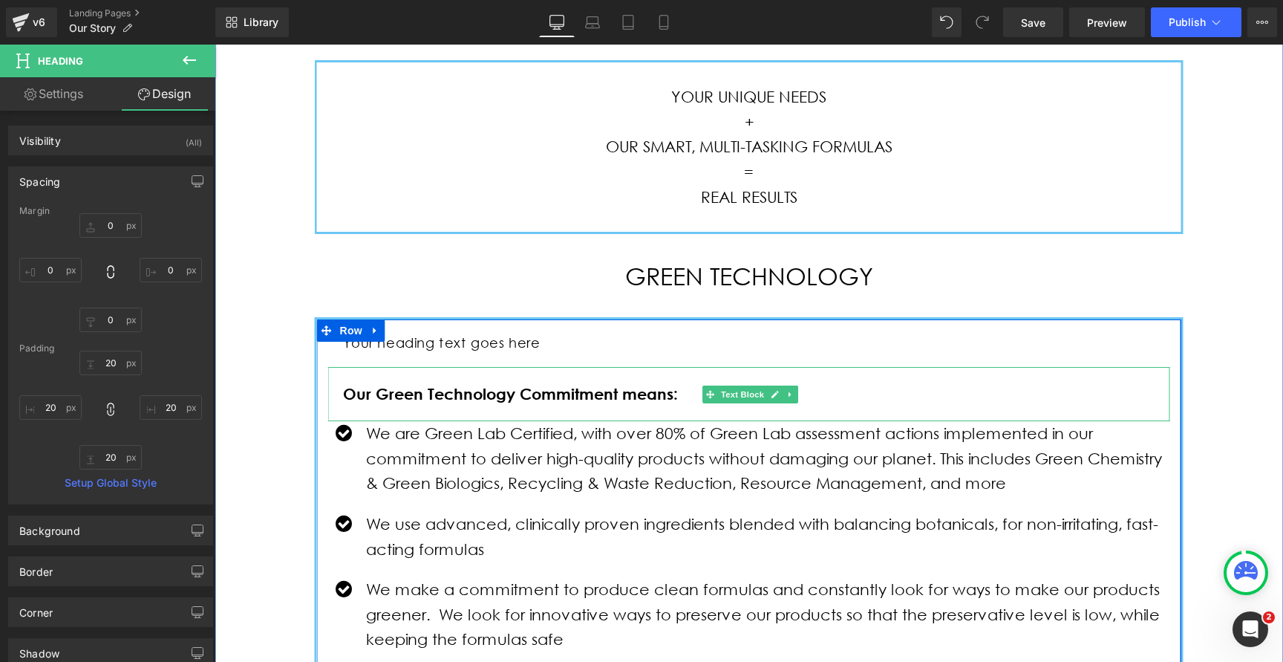
click at [446, 392] on strong "Our Green Technology Commitment means:" at bounding box center [510, 393] width 335 height 19
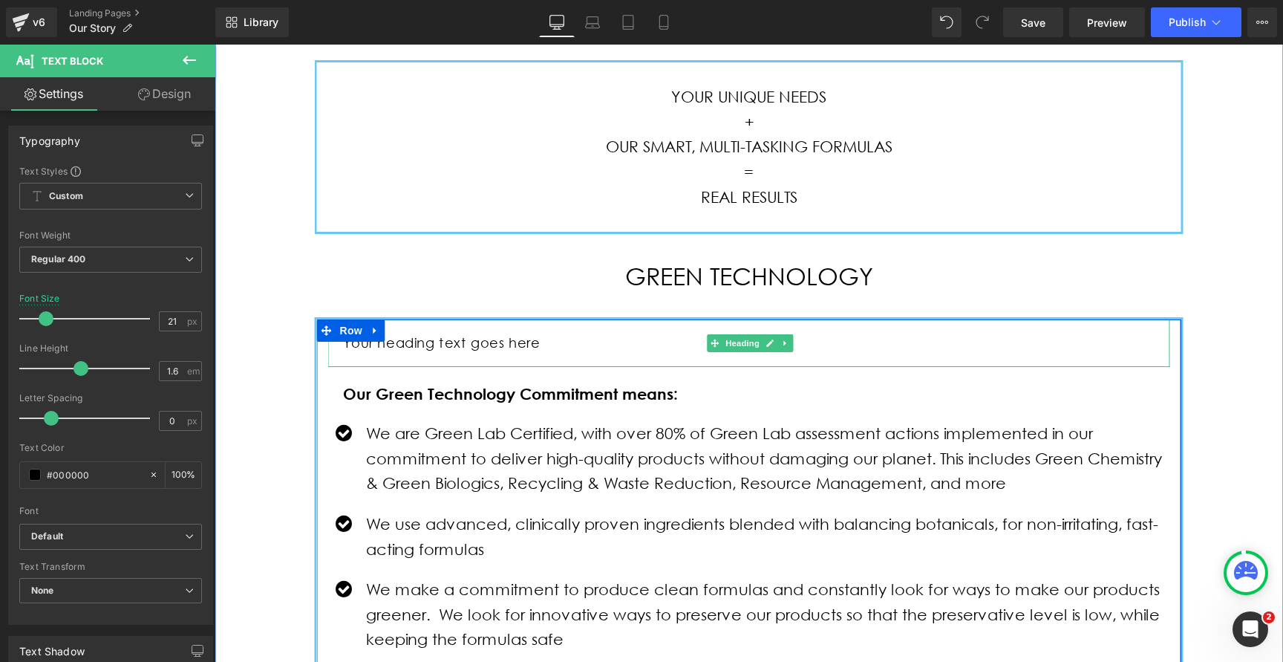
click at [457, 335] on h3 "Your heading text goes here" at bounding box center [749, 342] width 812 height 17
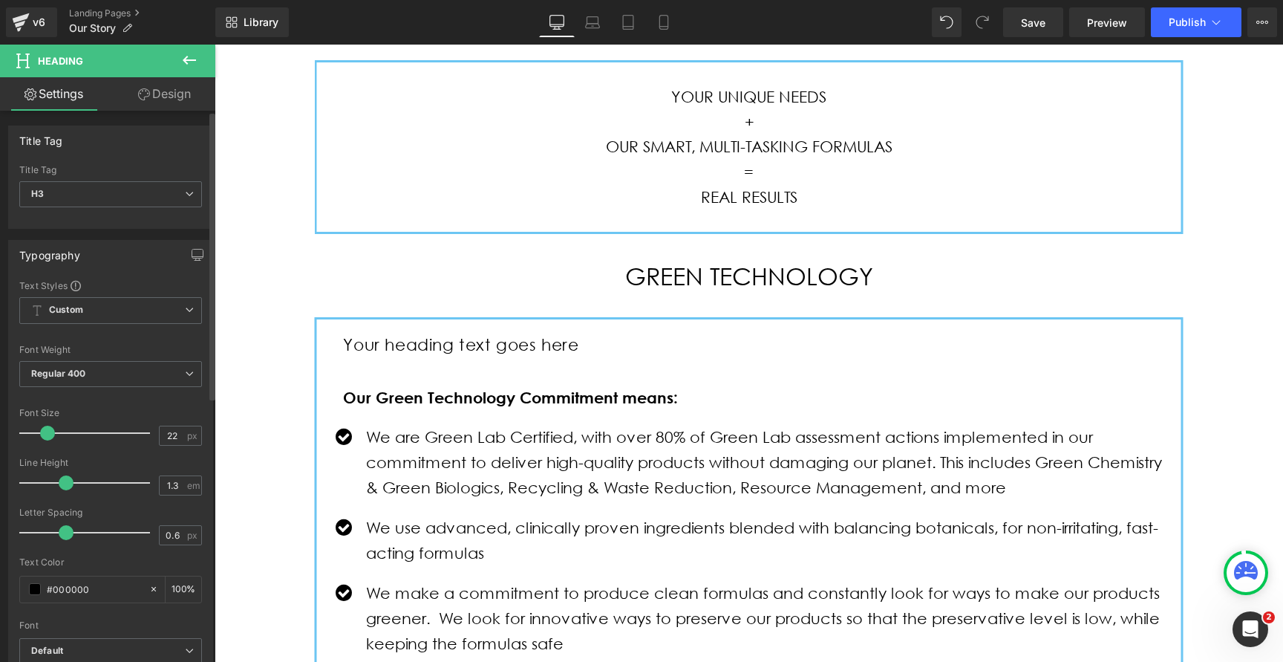
type input "21"
click at [42, 434] on span at bounding box center [46, 432] width 15 height 15
click at [123, 412] on div "Font Size" at bounding box center [110, 413] width 183 height 10
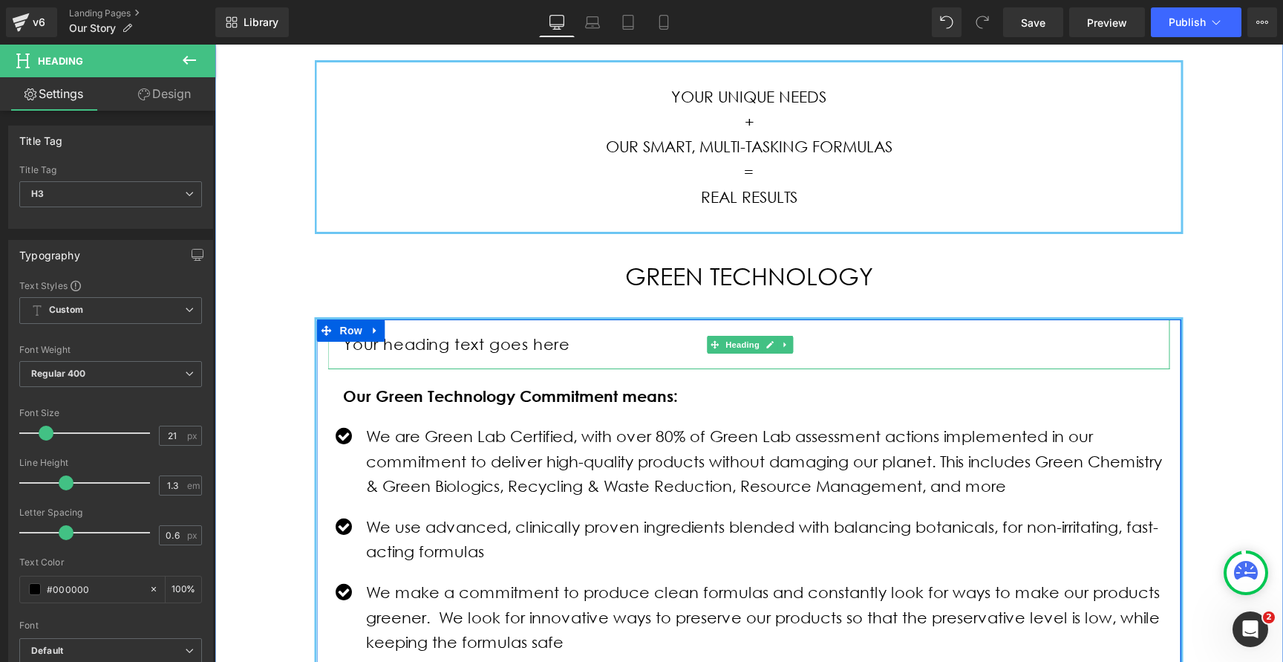
click at [429, 346] on h3 "Your heading text goes here" at bounding box center [749, 344] width 812 height 20
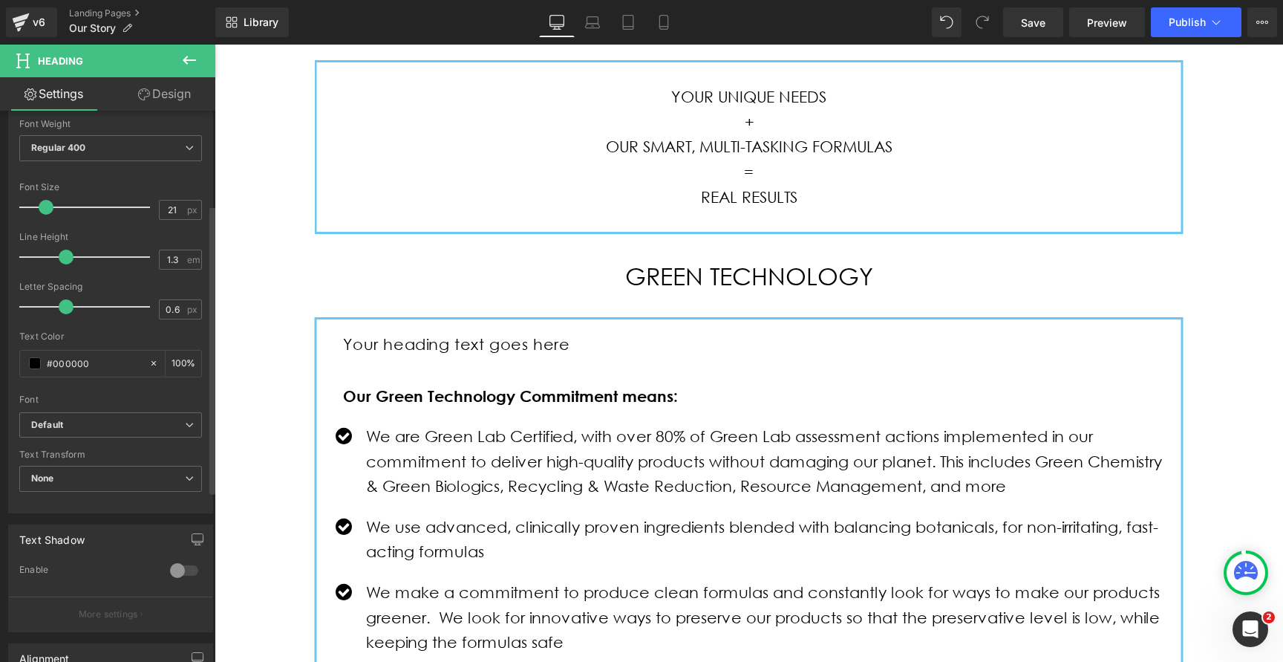
scroll to position [229, 0]
click at [74, 425] on b "Default" at bounding box center [108, 422] width 154 height 13
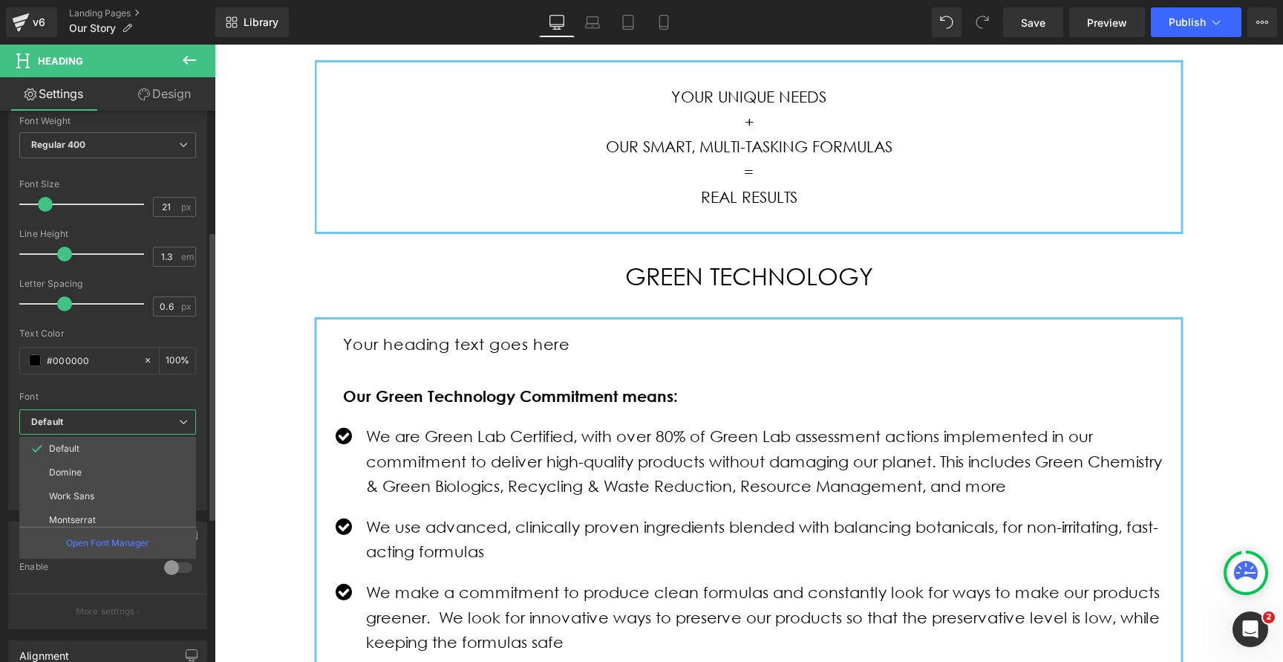
click at [89, 391] on div "Font" at bounding box center [107, 396] width 177 height 10
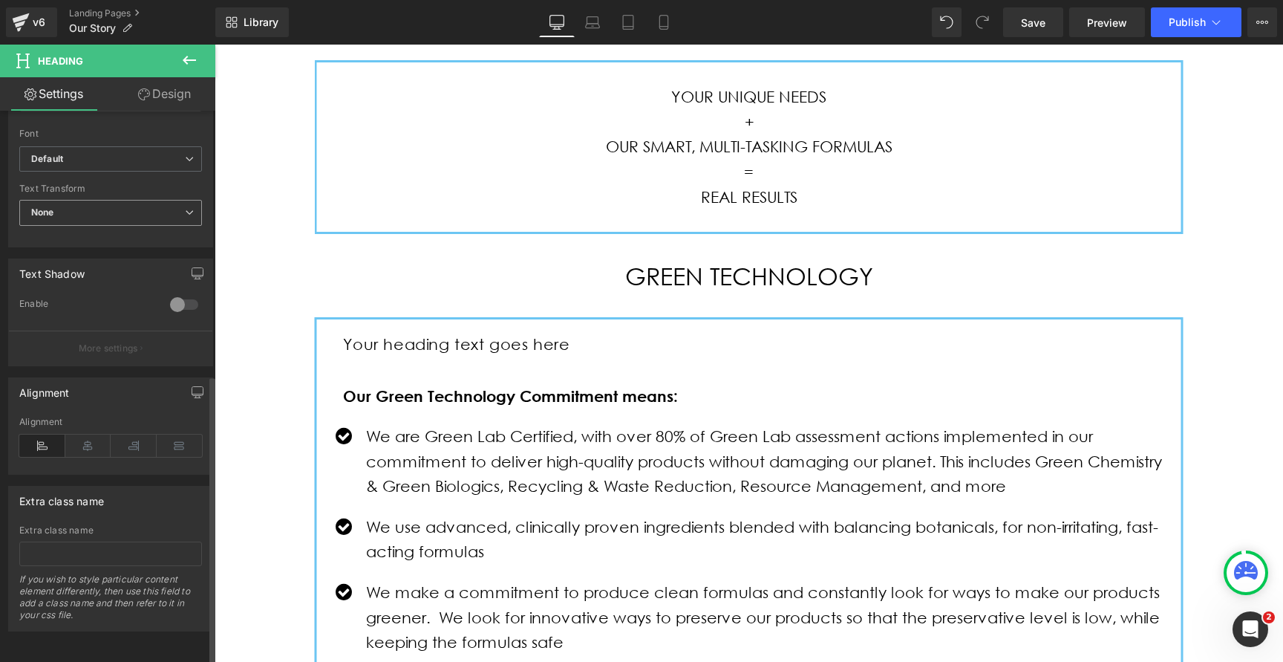
scroll to position [503, 0]
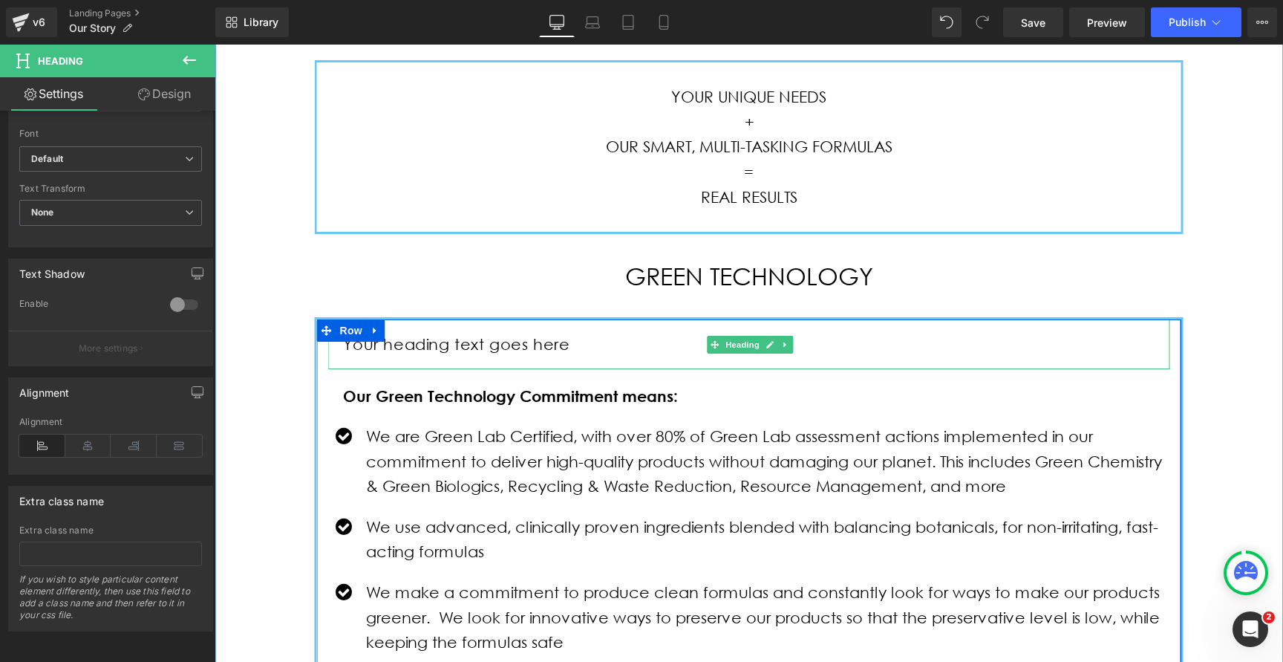
click at [431, 344] on h3 "Your heading text goes here" at bounding box center [749, 344] width 812 height 20
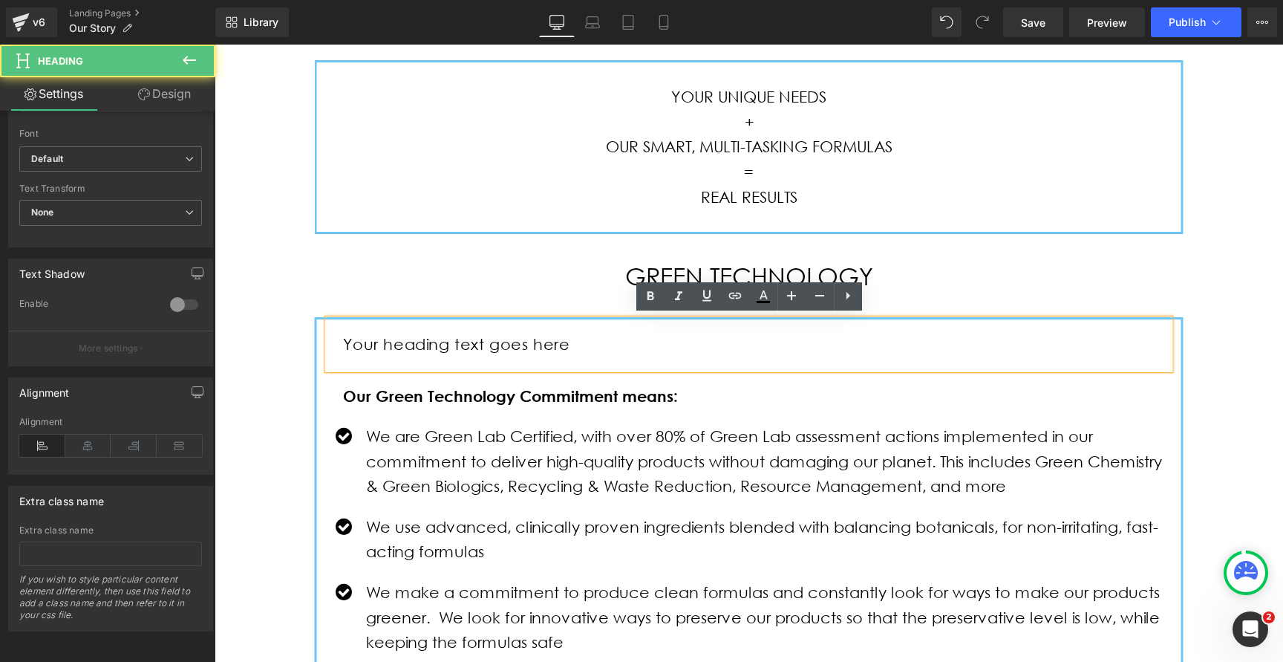
click at [431, 344] on h3 "Your heading text goes here" at bounding box center [749, 344] width 812 height 20
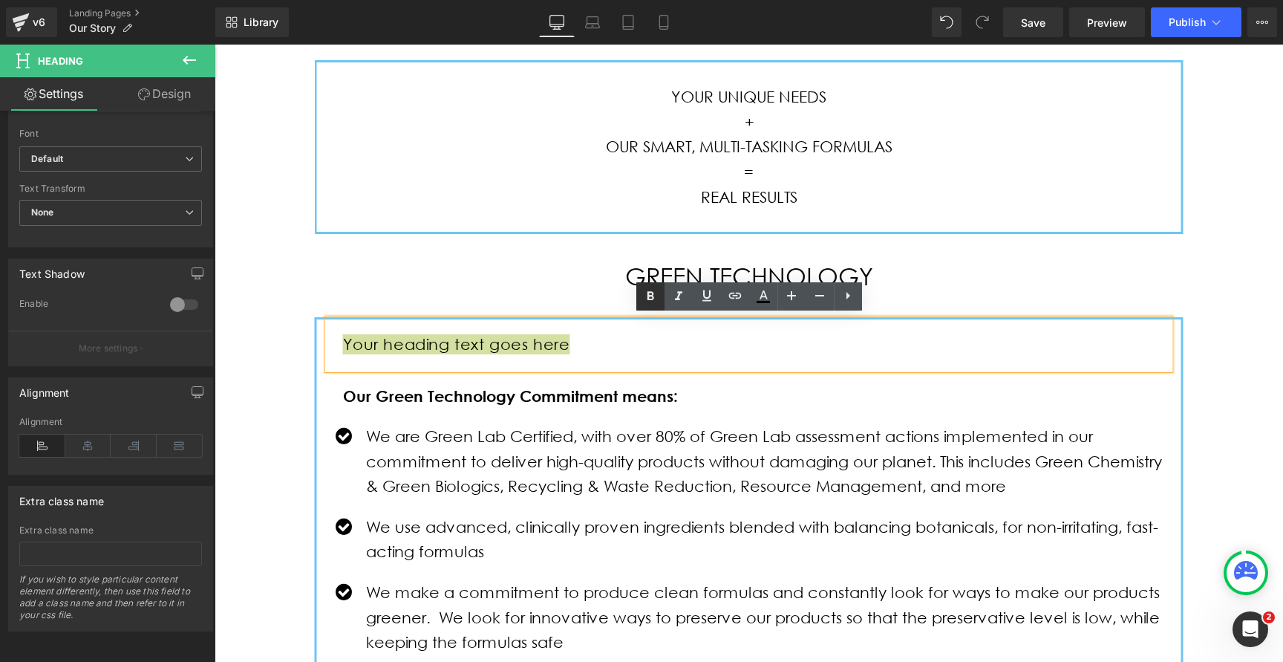
click at [653, 299] on icon at bounding box center [650, 295] width 7 height 9
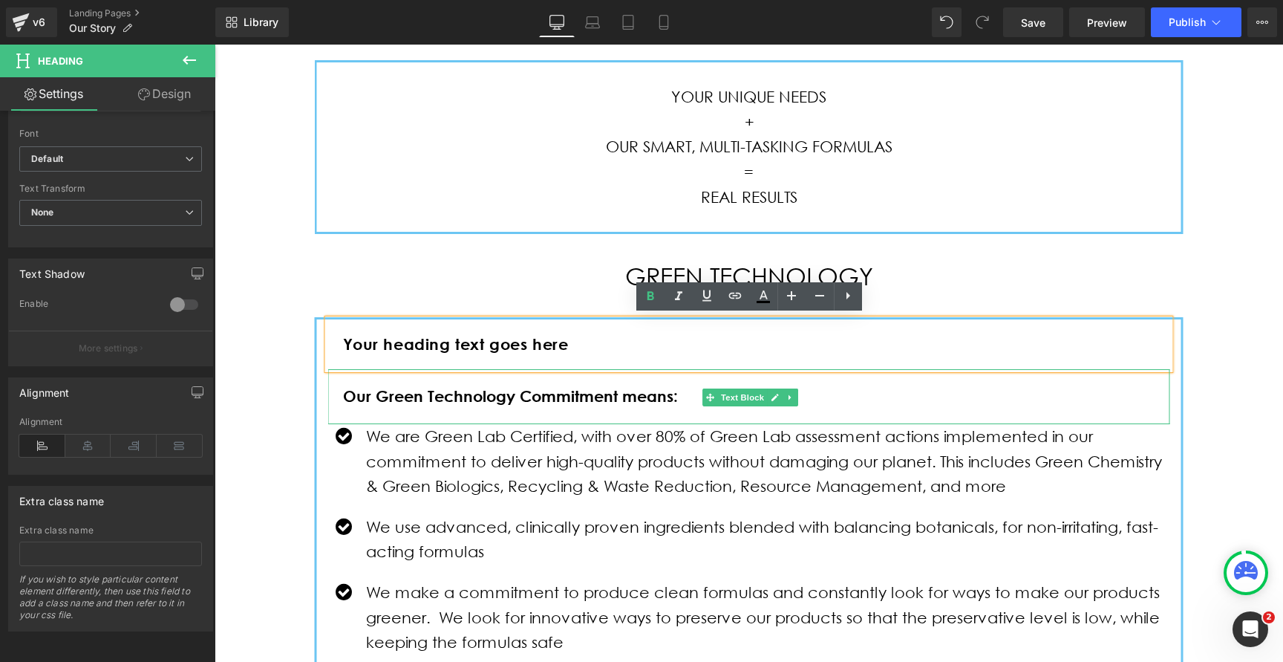
click at [408, 398] on strong "Our Green Technology Commitment means:" at bounding box center [510, 395] width 335 height 19
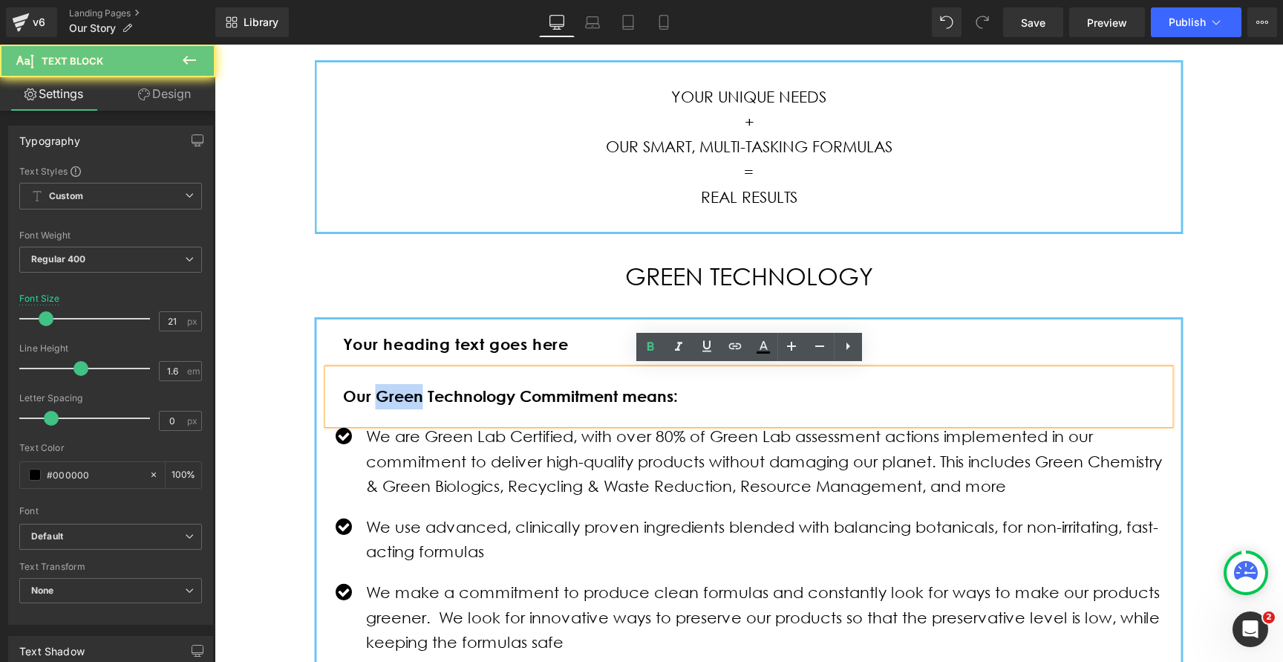
click at [408, 398] on strong "Our Green Technology Commitment means:" at bounding box center [510, 395] width 335 height 19
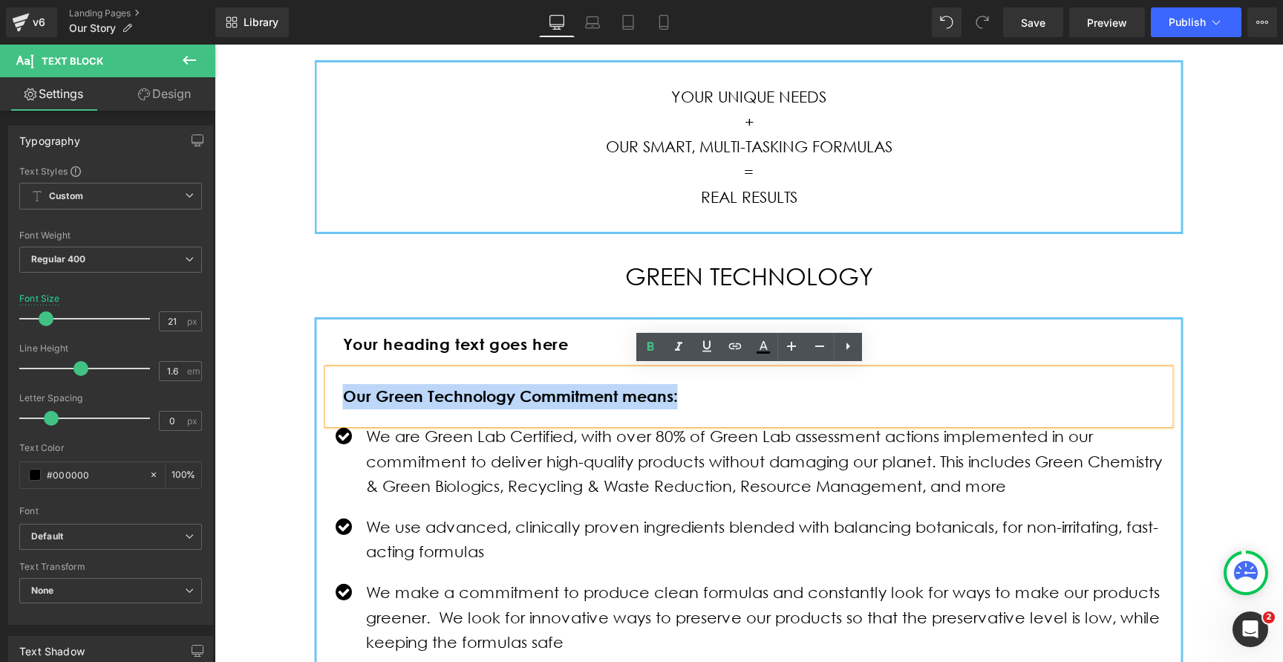
copy strong "Our Green Technology Commitment means:"
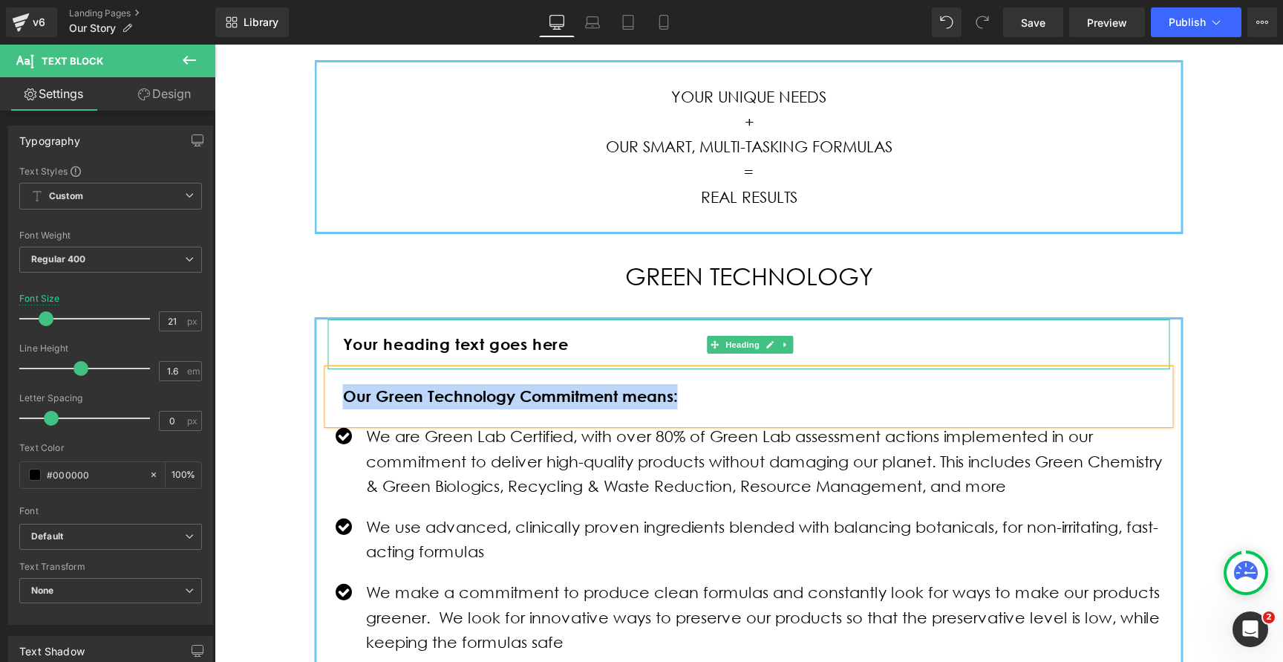
click at [417, 348] on strong "Your heading text goes here" at bounding box center [456, 343] width 226 height 19
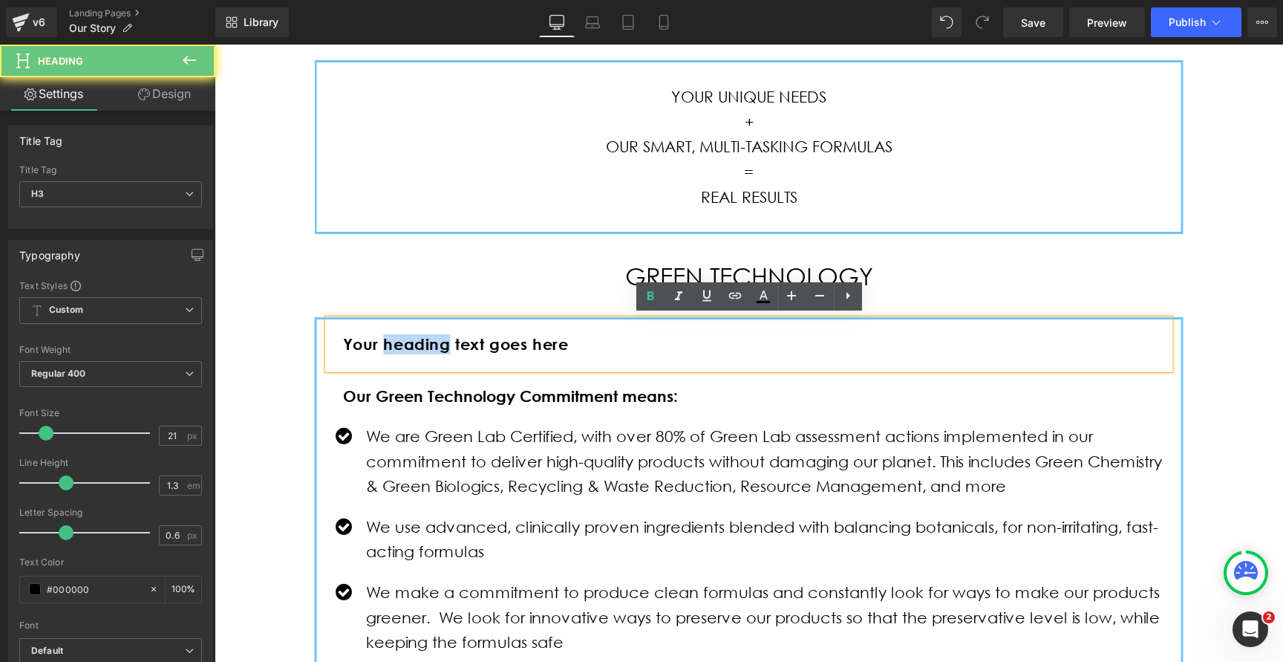
click at [417, 348] on strong "Your heading text goes here" at bounding box center [456, 343] width 226 height 19
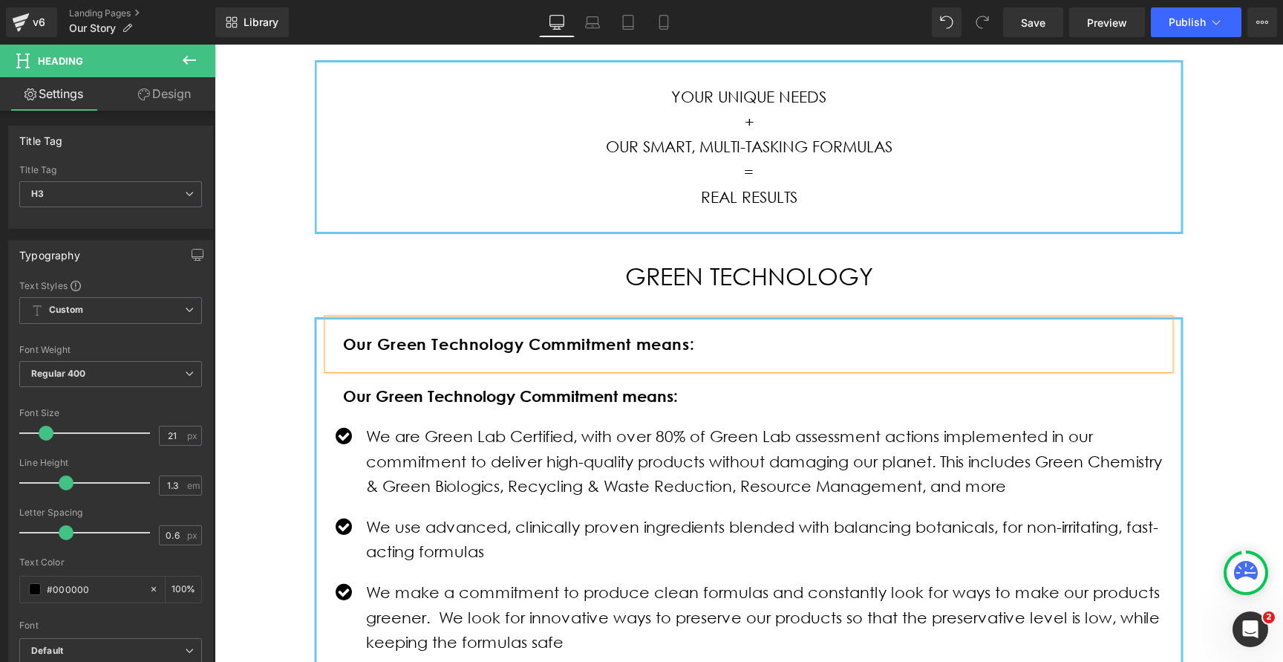
click at [273, 275] on div "POWERED BY SCIENCE, BALANCED BY BOTANICALS Heading Row Hero Banner Row OUR RECI…" at bounding box center [749, 404] width 1069 height 2063
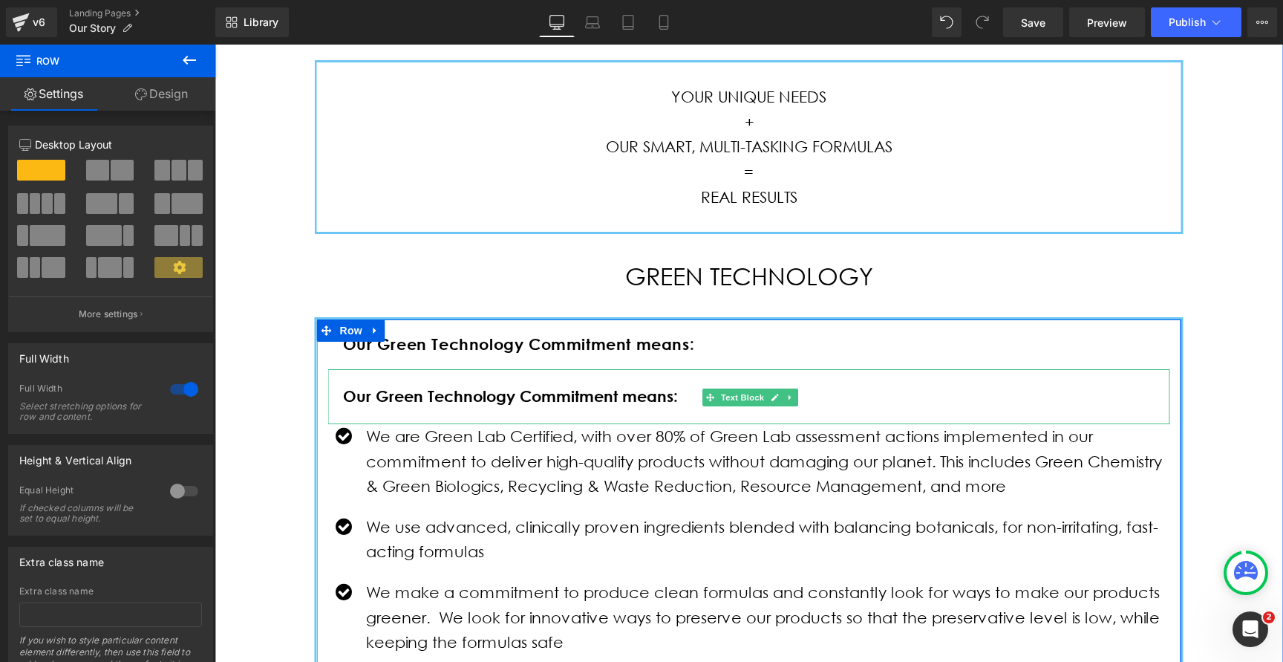
click at [407, 380] on div "Our Green Technology Commitment means:" at bounding box center [749, 396] width 842 height 55
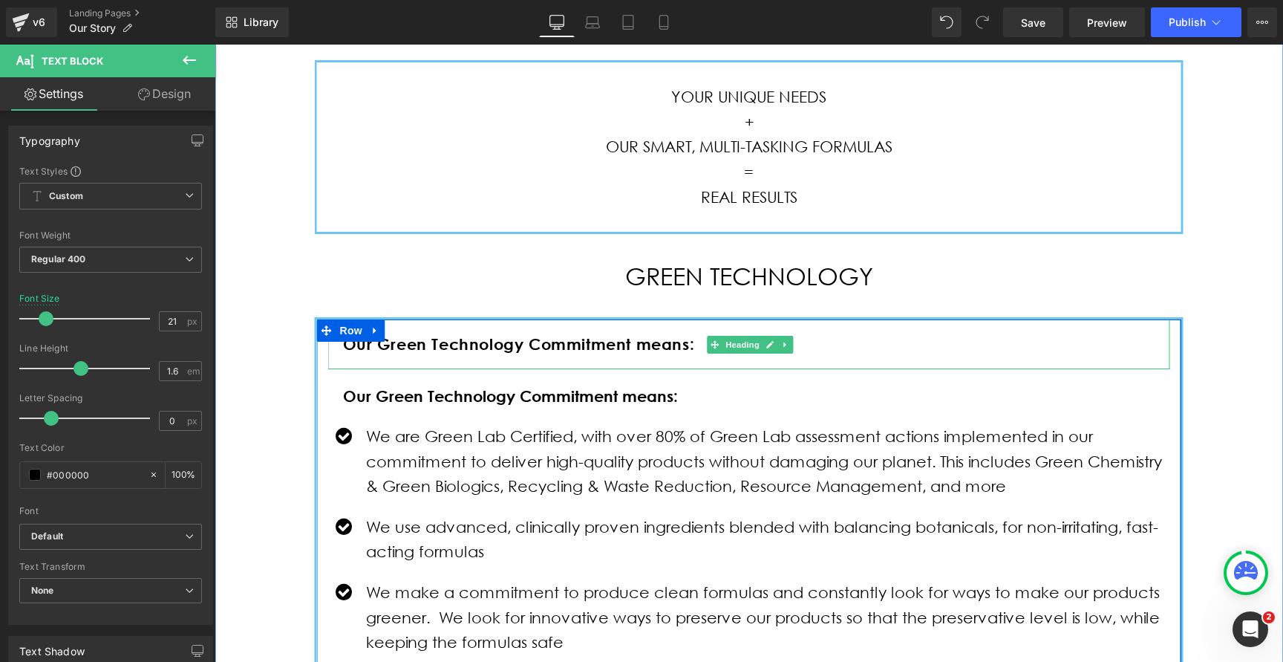
click at [428, 348] on b "Our Green Technology Commitment means:" at bounding box center [519, 343] width 352 height 19
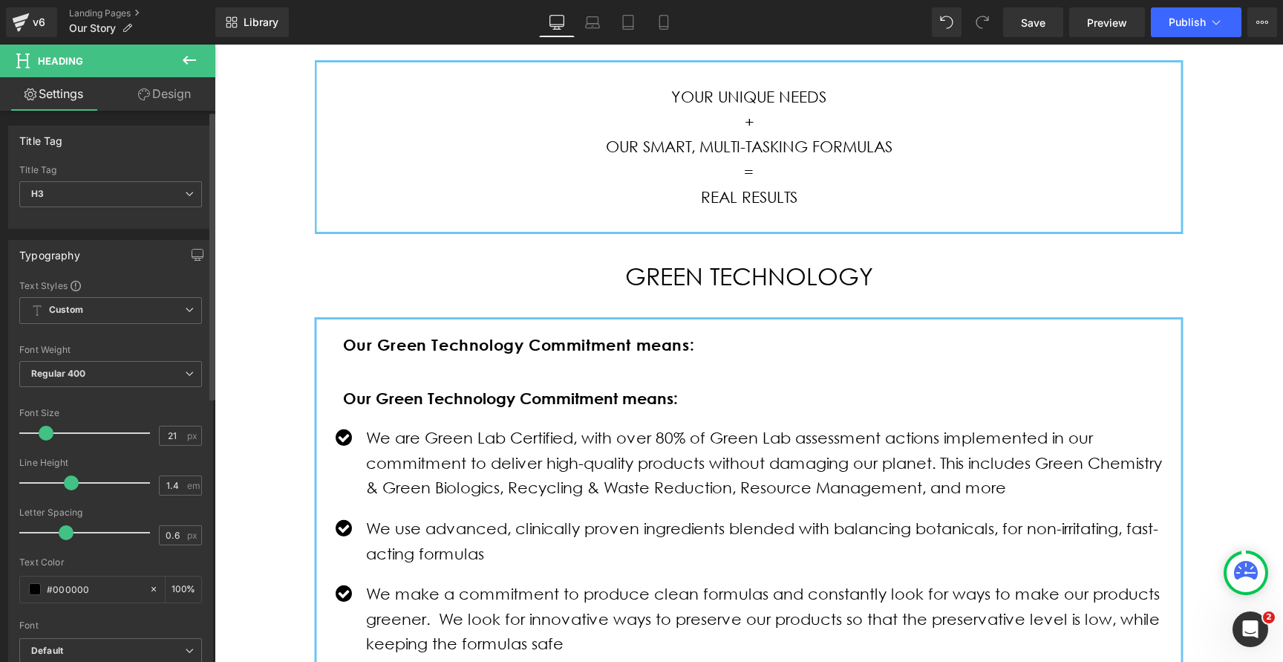
type input "1.5"
drag, startPoint x: 67, startPoint y: 485, endPoint x: 74, endPoint y: 488, distance: 8.0
click at [75, 488] on span at bounding box center [75, 482] width 15 height 15
click at [590, 28] on icon at bounding box center [592, 22] width 15 height 15
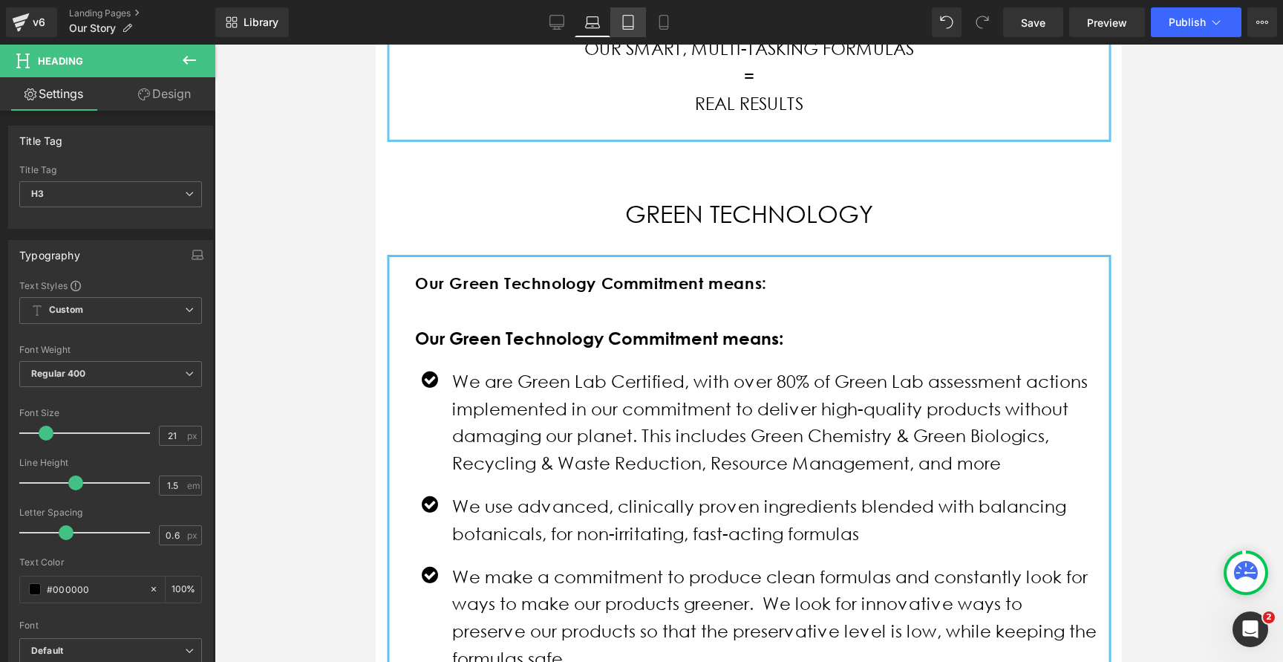
click at [632, 21] on icon at bounding box center [628, 22] width 15 height 15
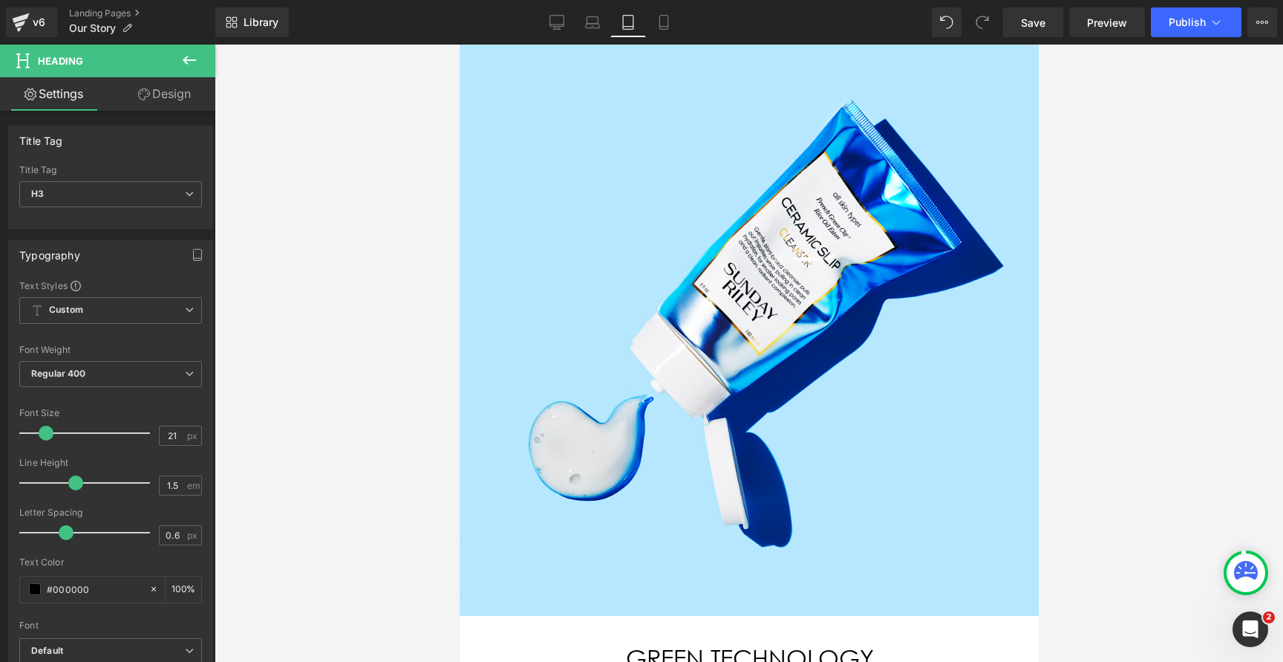
scroll to position [0, 0]
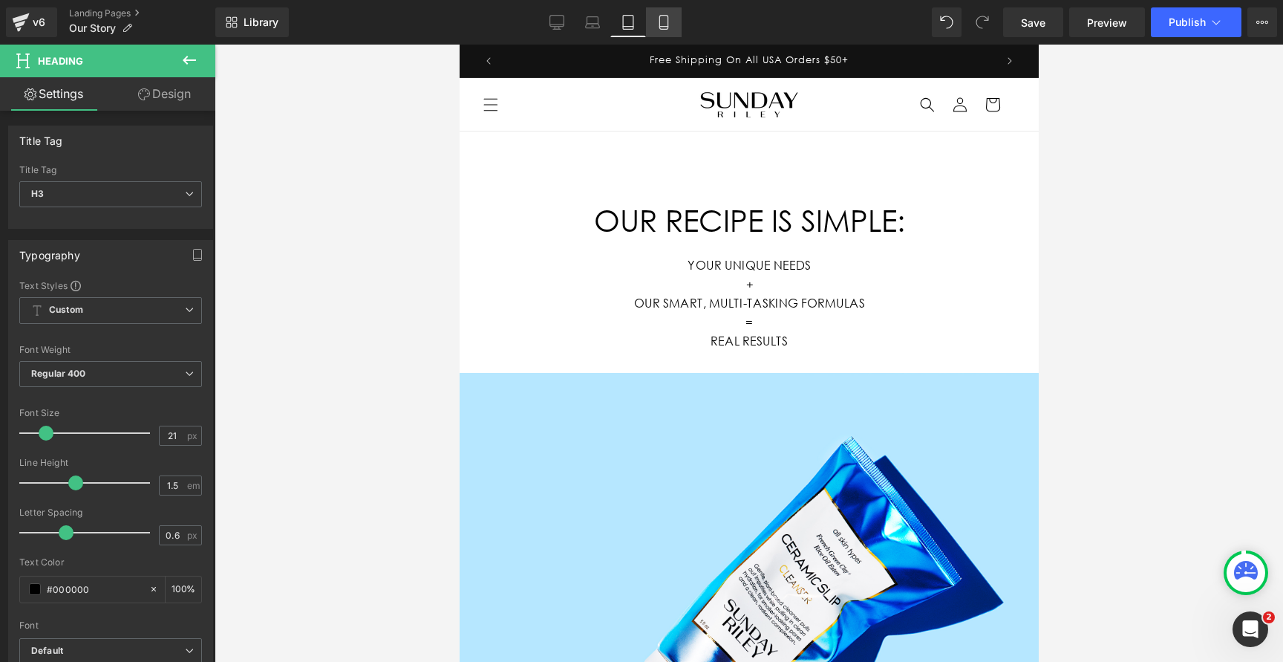
click at [668, 16] on icon at bounding box center [663, 23] width 8 height 14
type input "100"
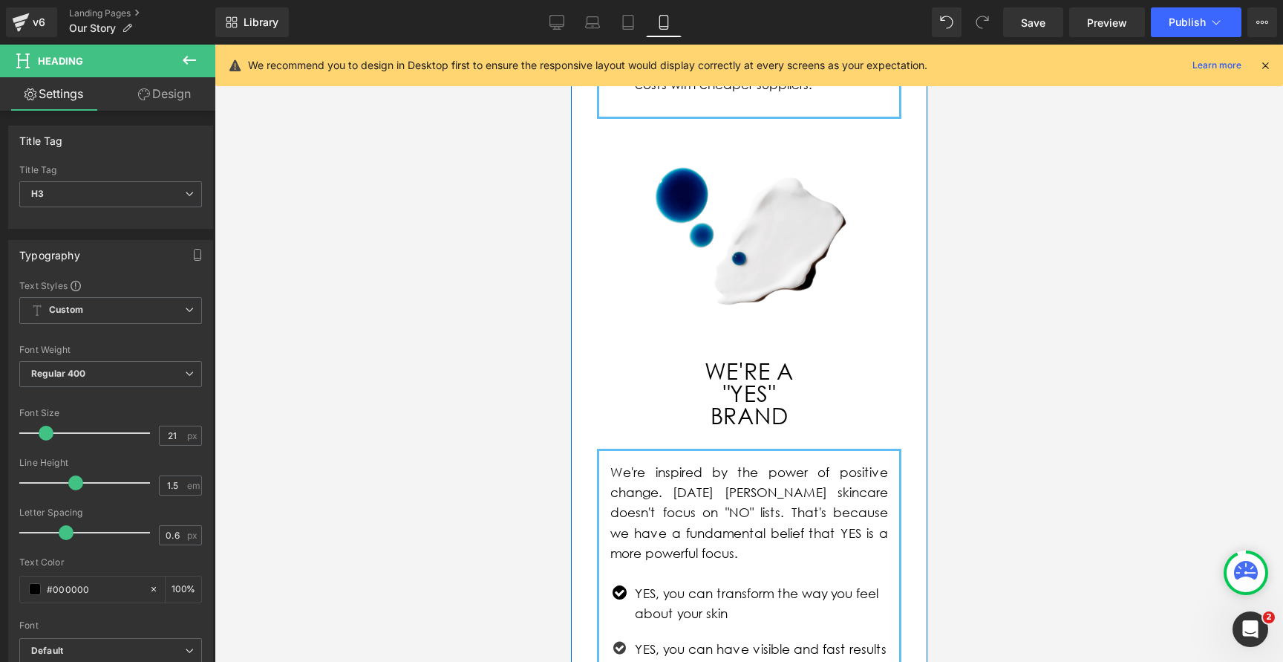
scroll to position [1421, 0]
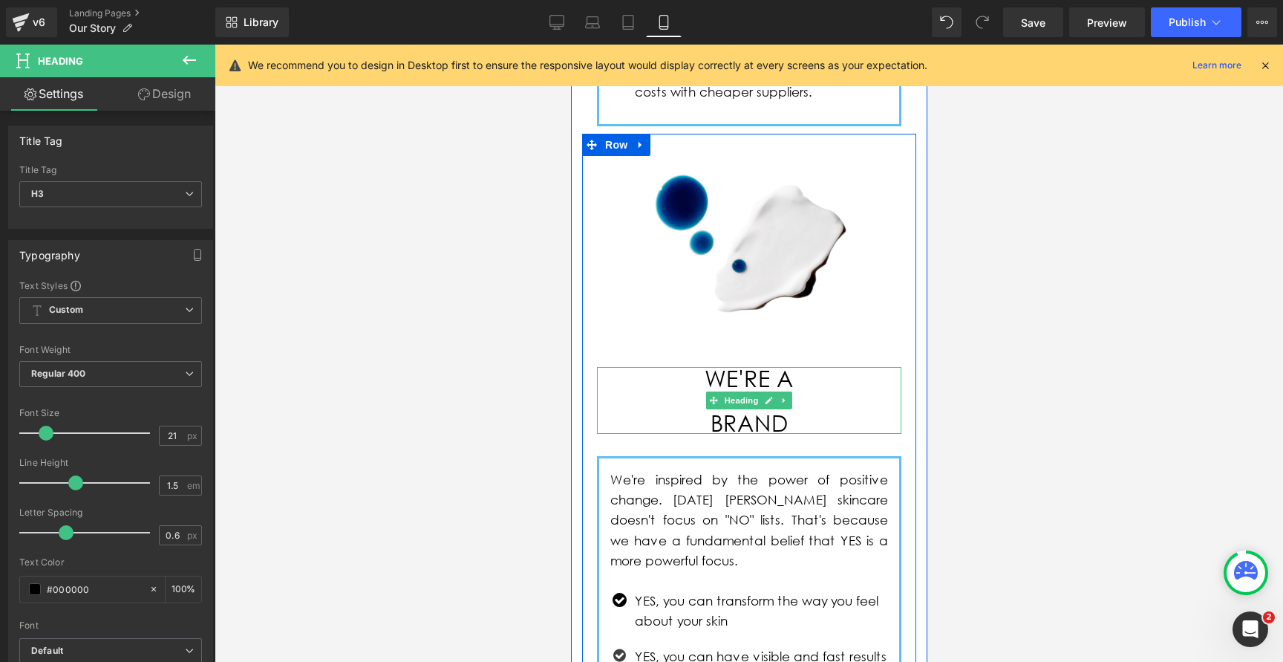
click at [746, 391] on span "Heading" at bounding box center [741, 400] width 40 height 18
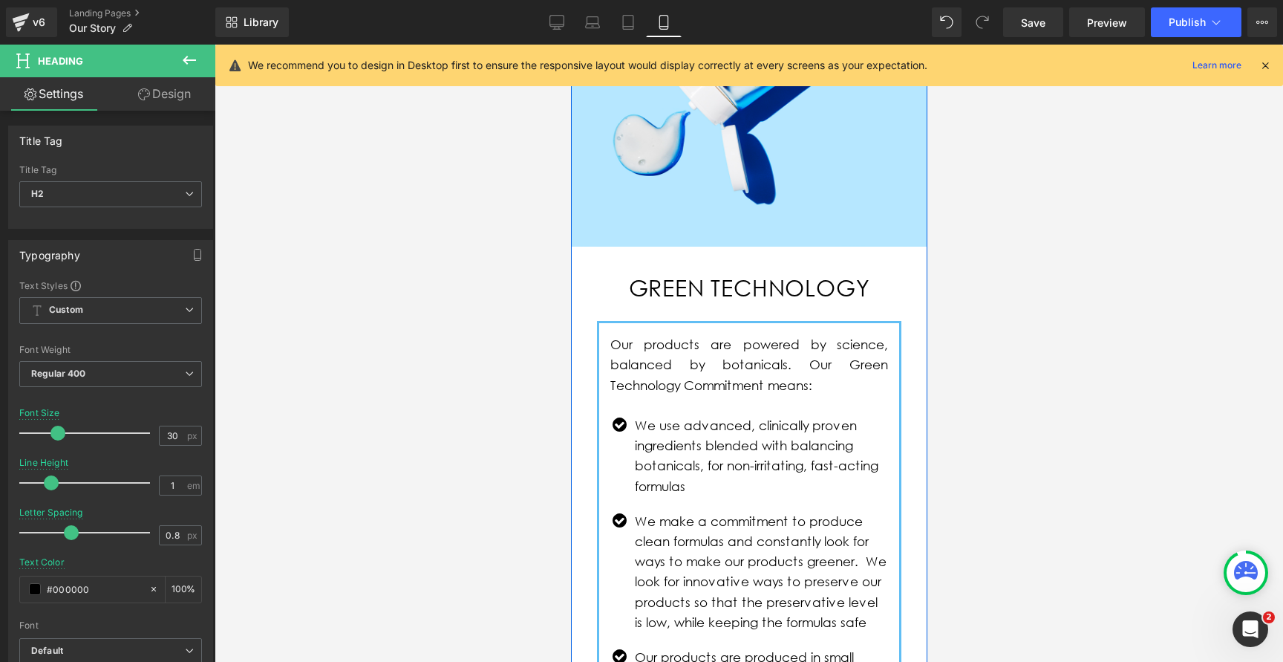
scroll to position [437, 0]
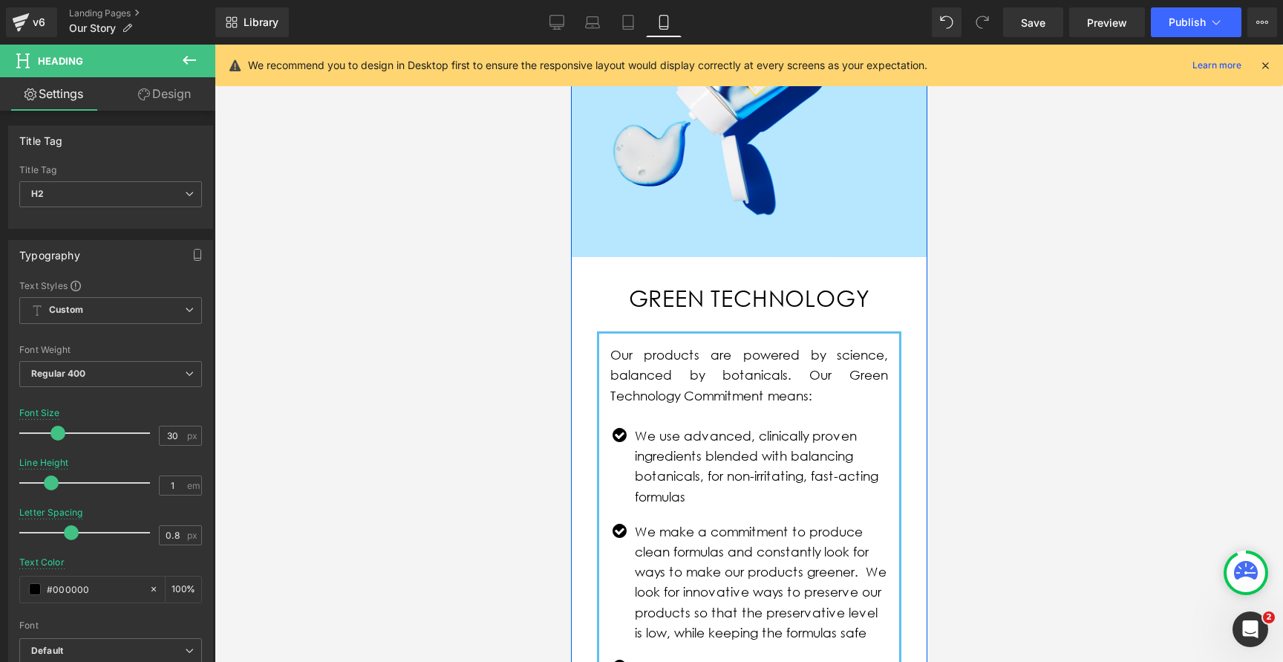
click at [725, 287] on div "GREEN TECHNOLOGY Heading" at bounding box center [748, 294] width 304 height 30
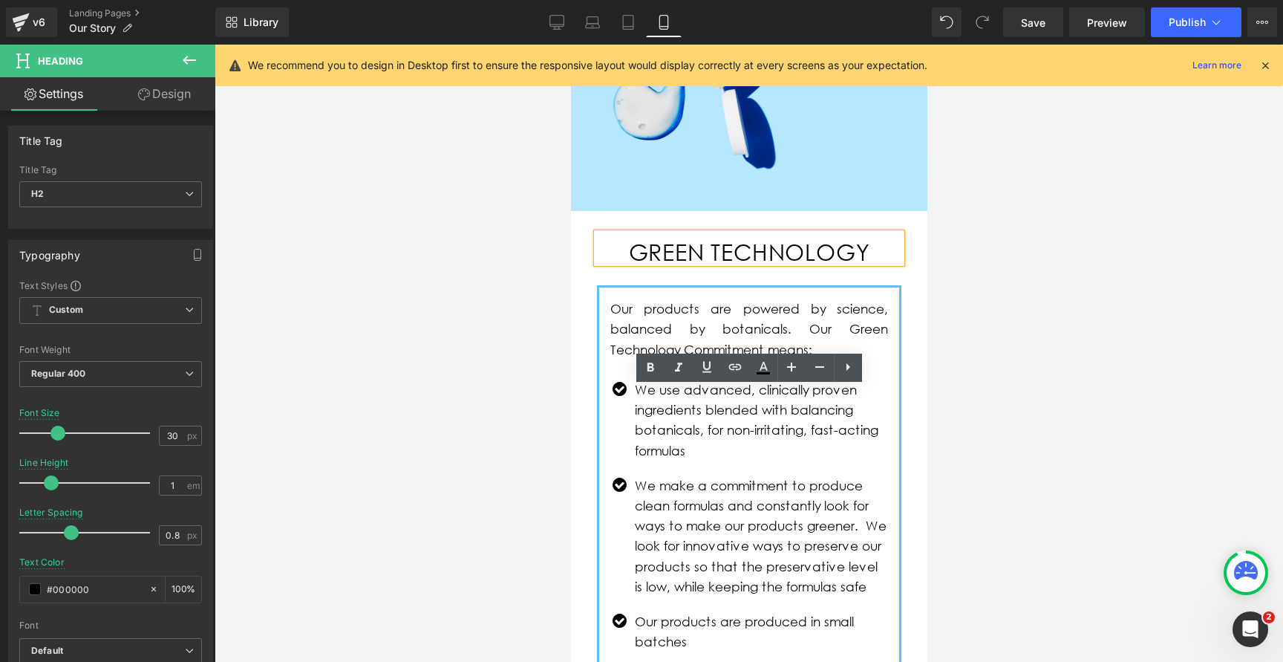
scroll to position [0, 0]
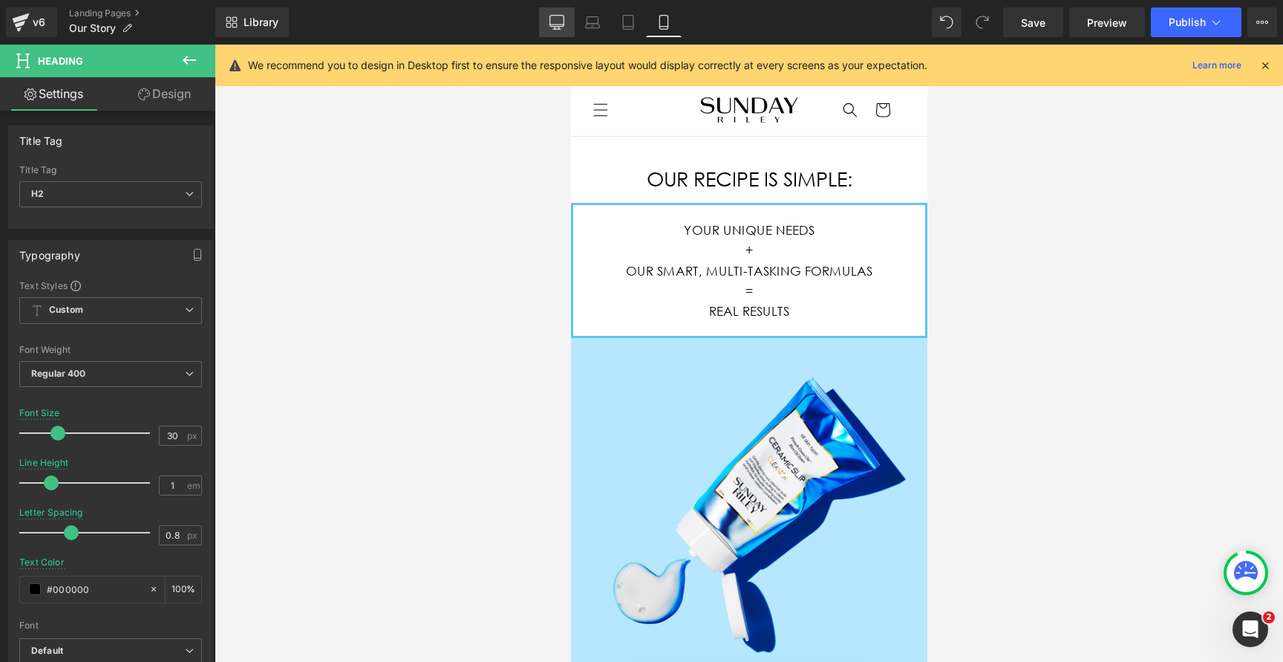
click at [558, 22] on icon at bounding box center [557, 22] width 15 height 15
type input "18"
type input "1.6"
type input "0.9"
type input "100"
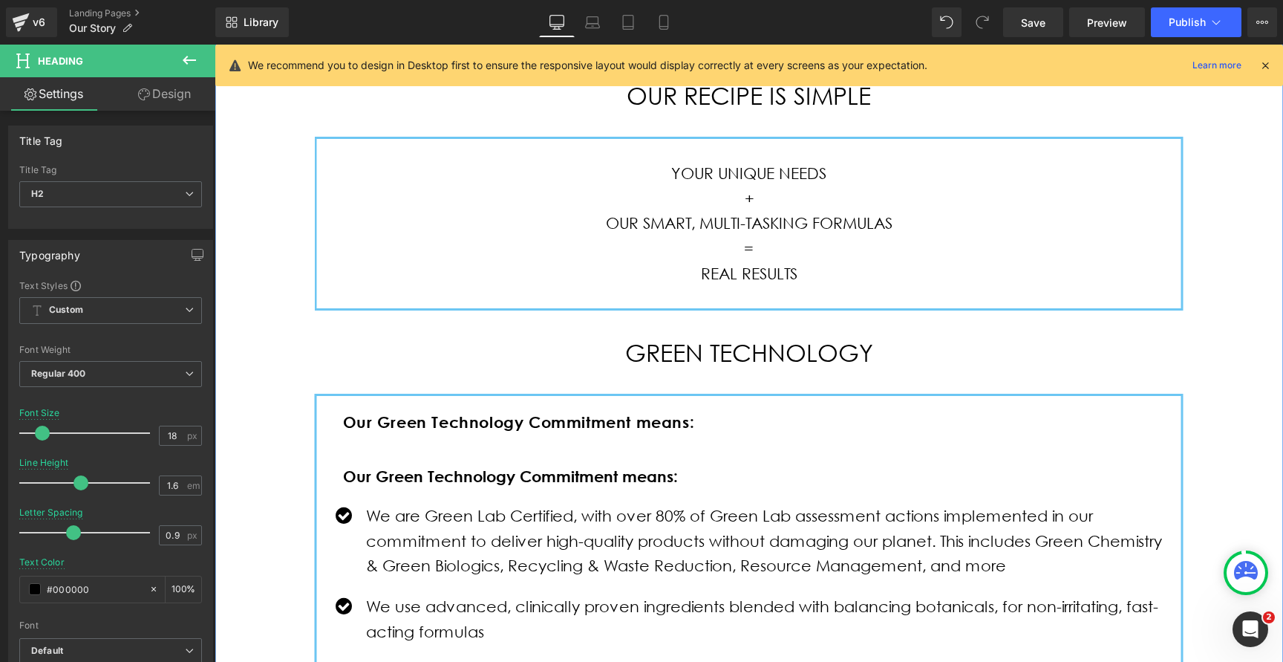
scroll to position [762, 0]
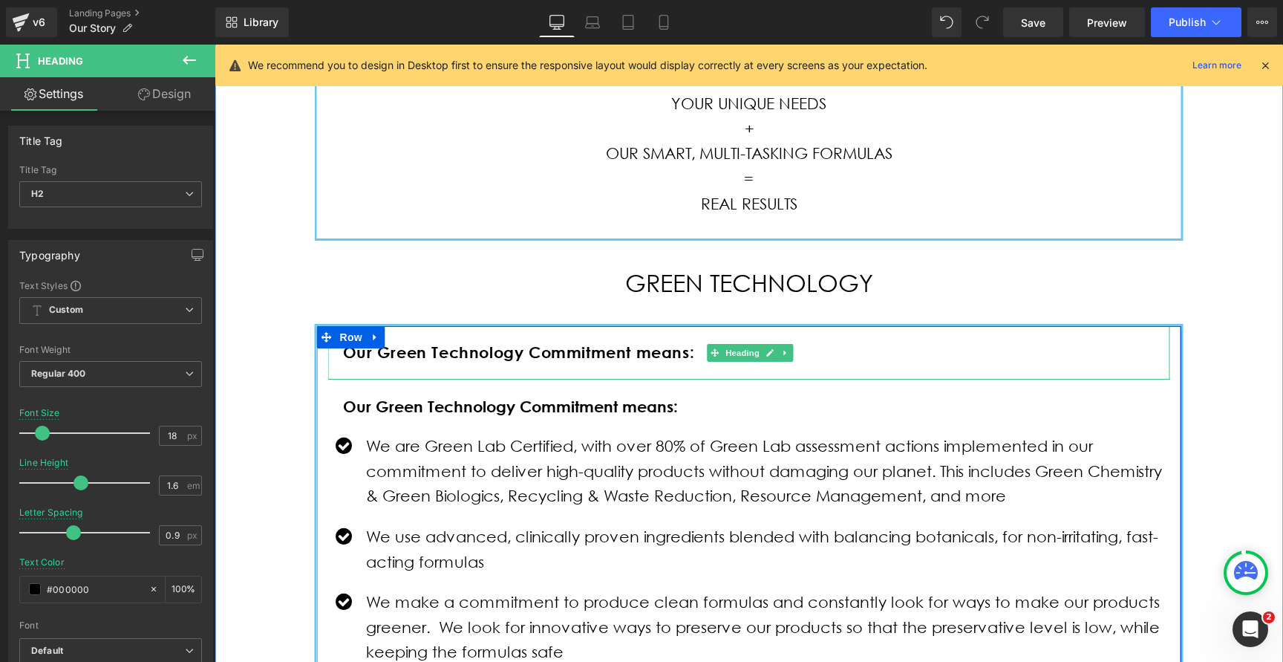
click at [508, 359] on b "Our Green Technology Commitment means:" at bounding box center [519, 351] width 352 height 19
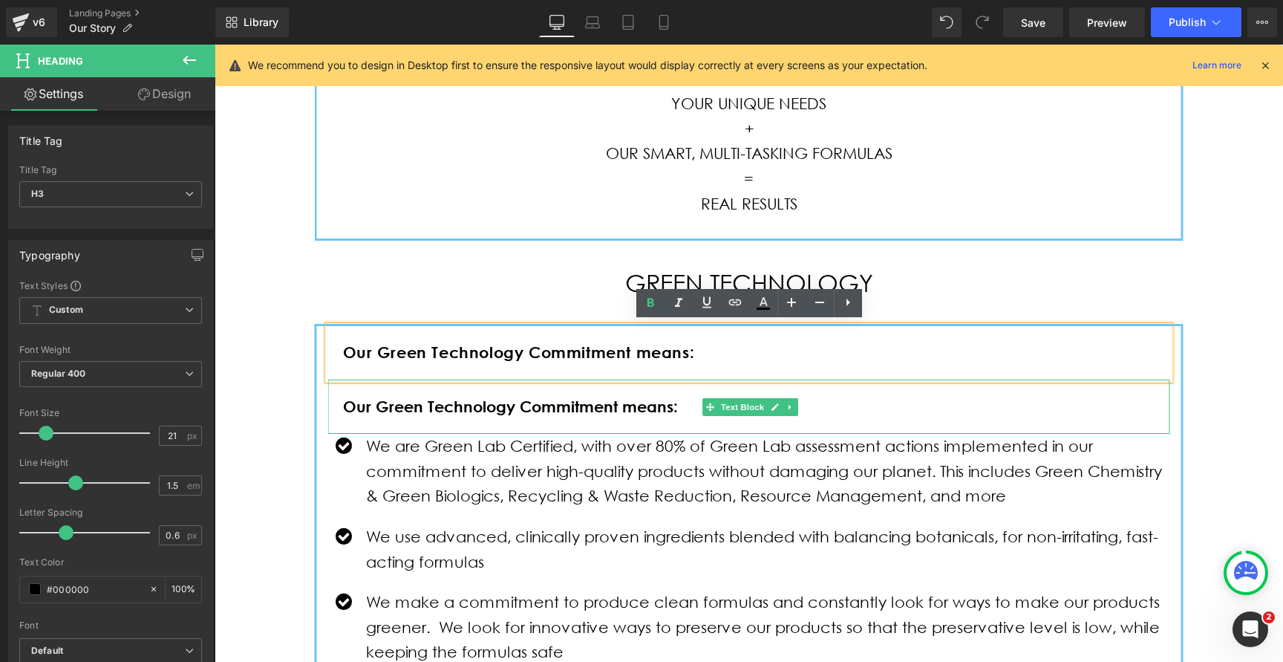
click at [486, 411] on strong "Our Green Technology Commitment means:" at bounding box center [510, 406] width 335 height 19
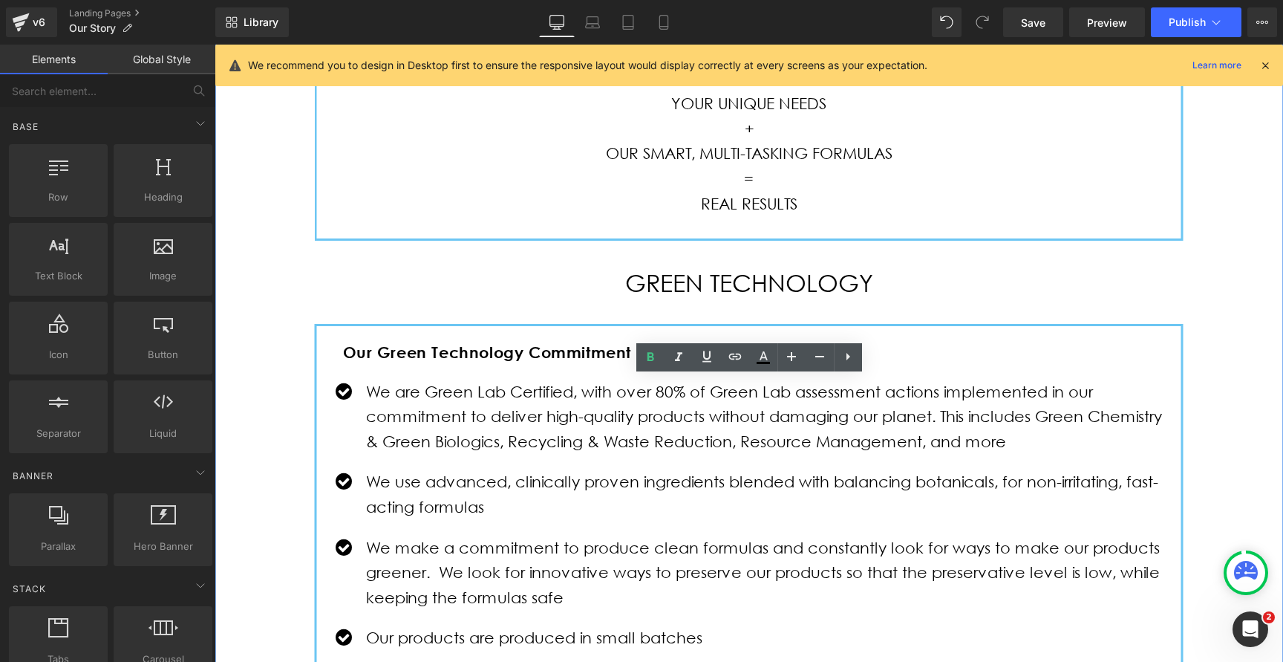
click at [250, 235] on div "POWERED BY SCIENCE, BALANCED BY BOTANICALS Heading Row Hero Banner Row OUR RECI…" at bounding box center [749, 386] width 1069 height 2012
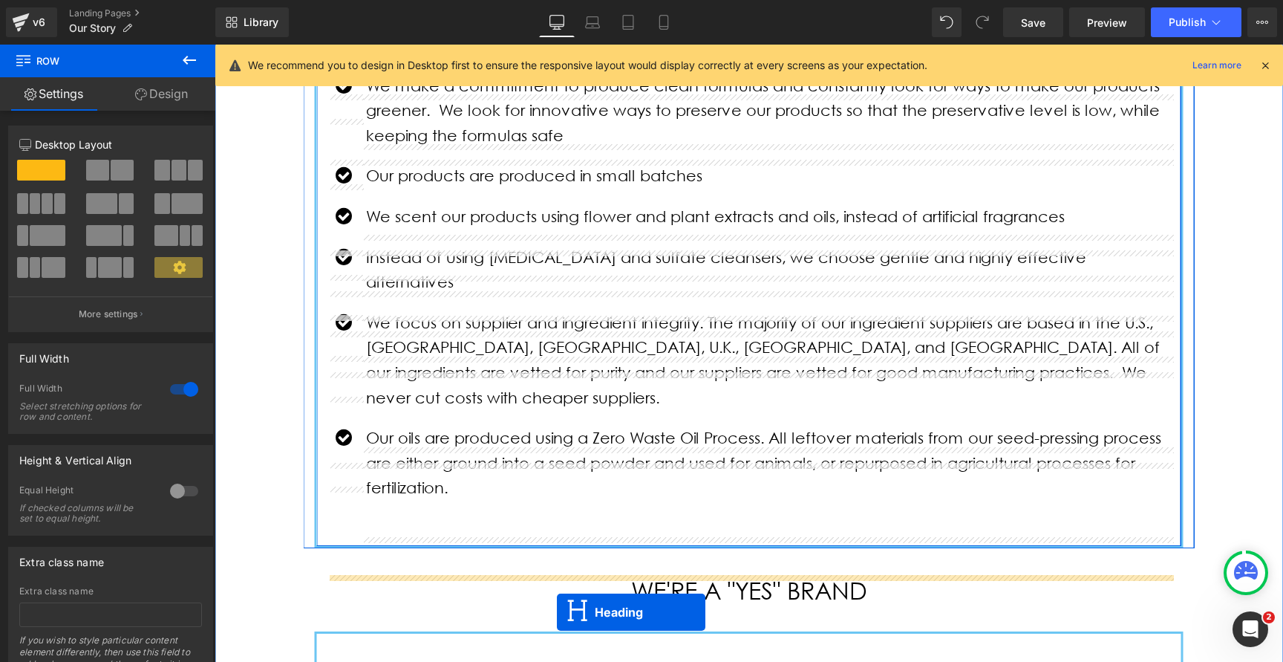
scroll to position [1365, 0]
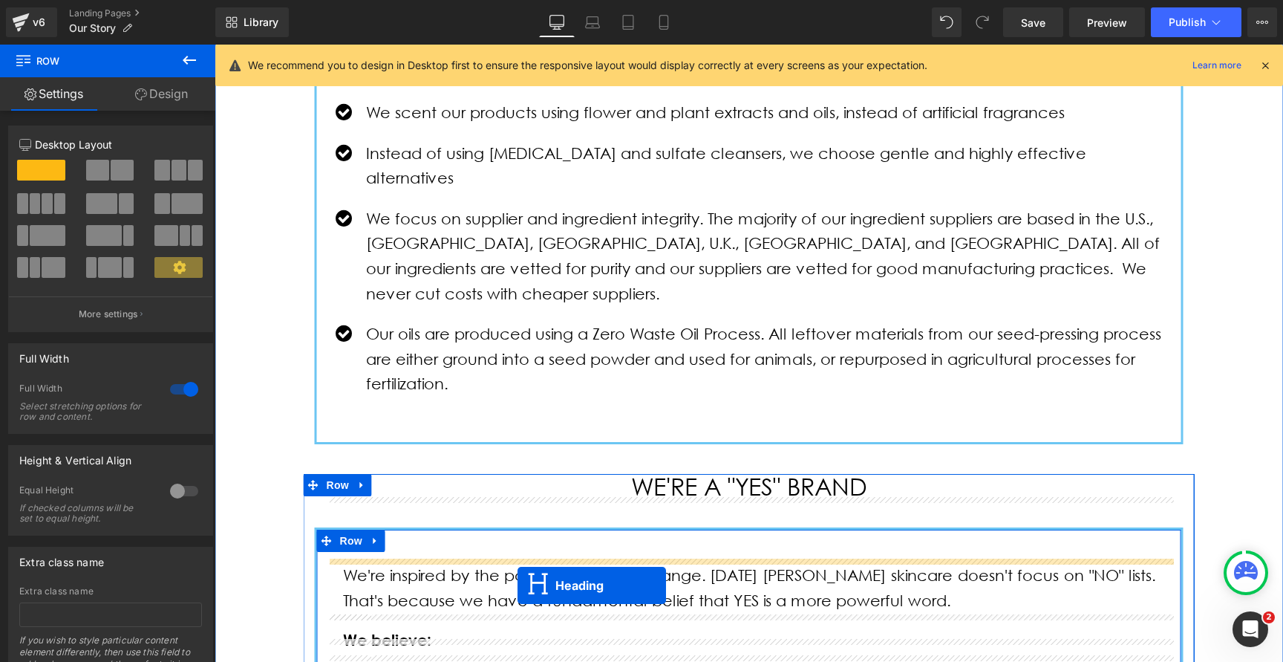
drag, startPoint x: 712, startPoint y: 306, endPoint x: 518, endPoint y: 584, distance: 339.7
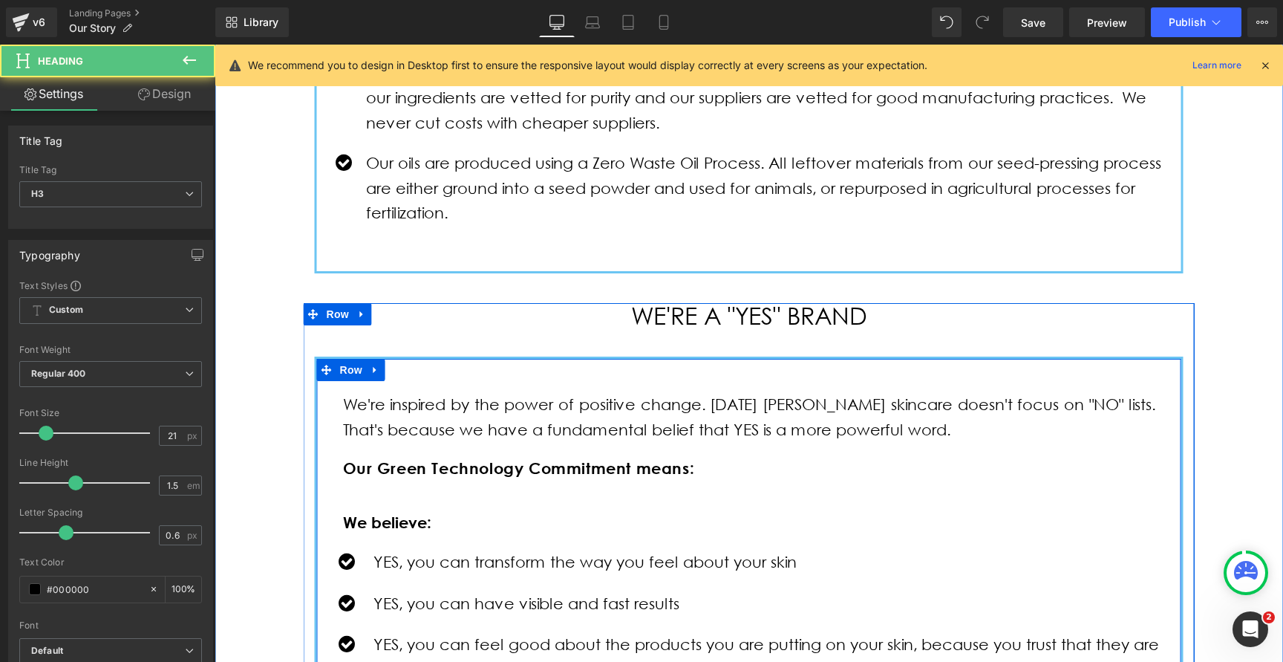
scroll to position [1559, 0]
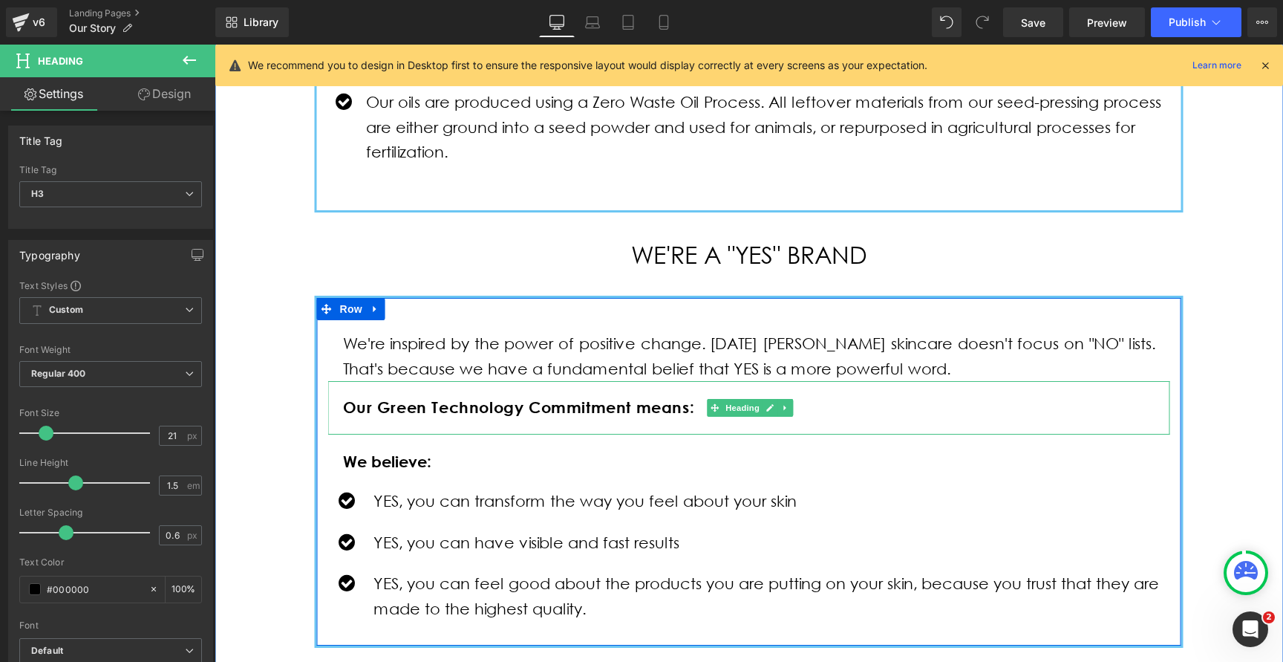
click at [398, 397] on b "Our Green Technology Commitment means:" at bounding box center [519, 406] width 352 height 19
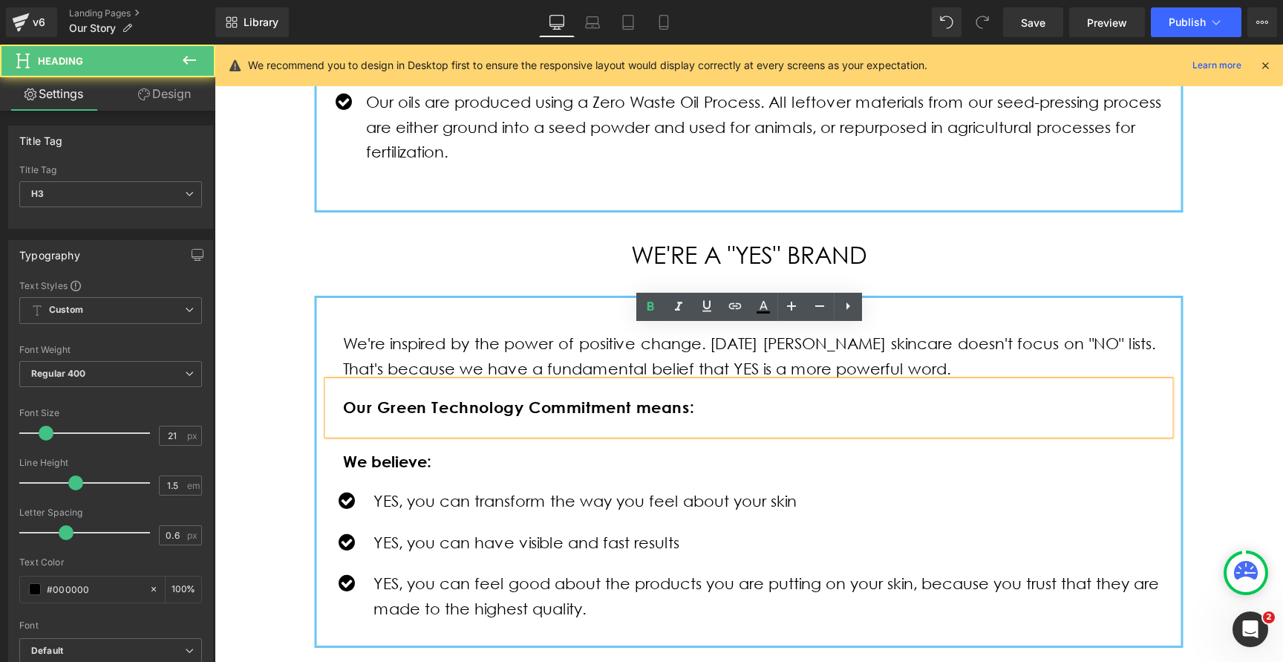
click at [398, 397] on b "Our Green Technology Commitment means:" at bounding box center [519, 406] width 352 height 19
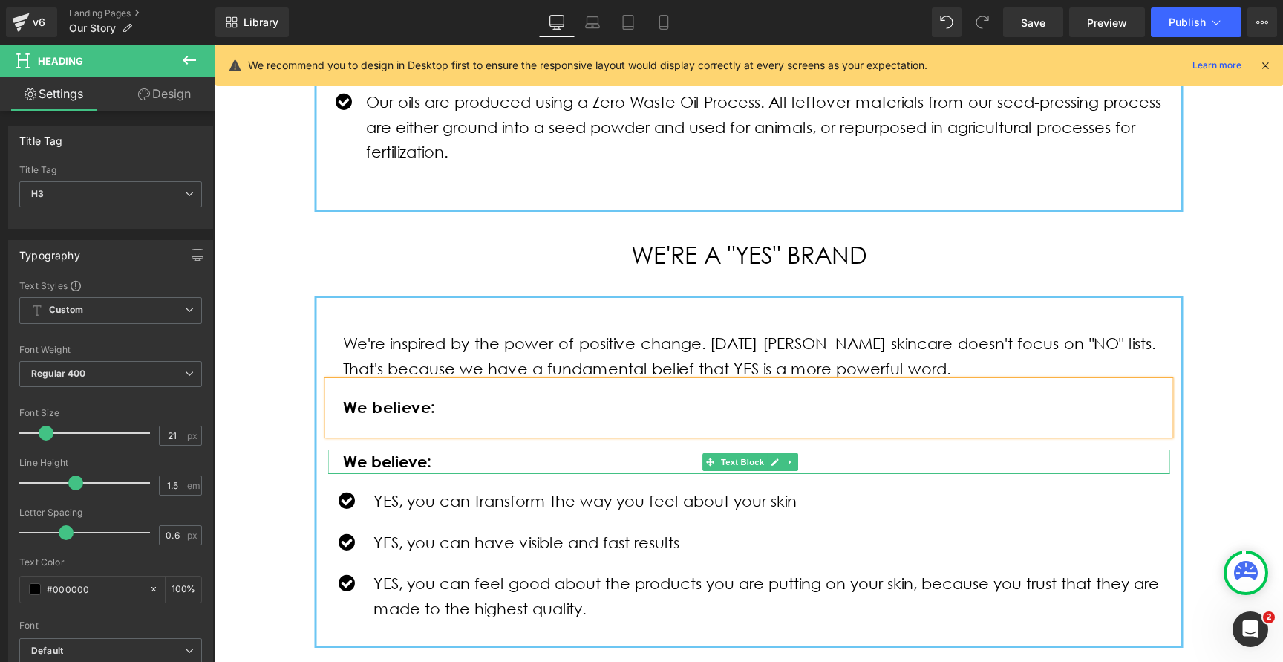
click at [475, 449] on p "We believe:" at bounding box center [756, 461] width 827 height 25
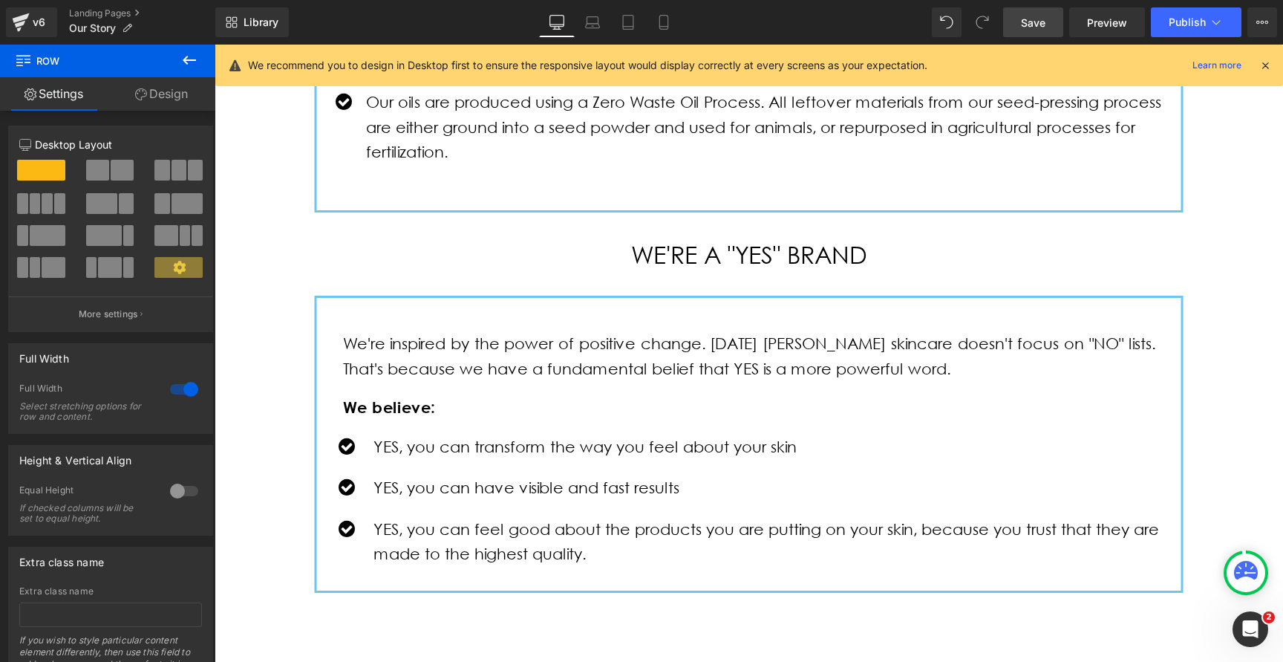
click at [1043, 20] on span "Save" at bounding box center [1033, 23] width 25 height 16
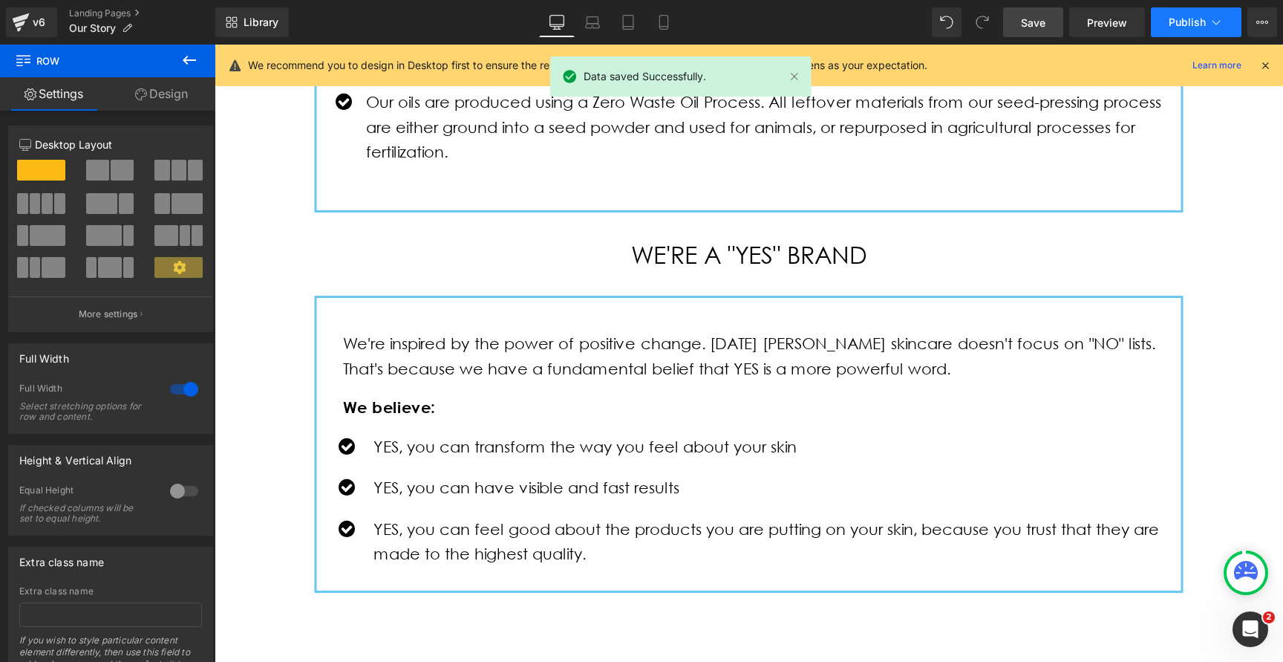
click at [1170, 23] on span "Publish" at bounding box center [1187, 22] width 37 height 12
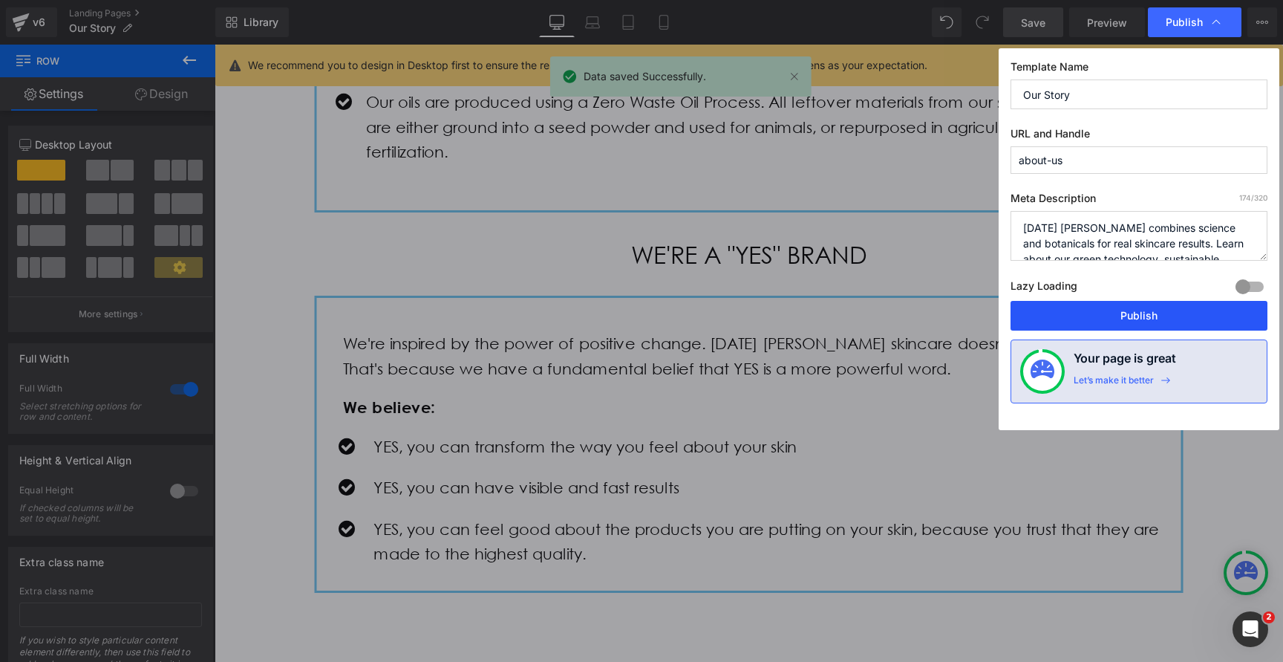
click at [1097, 313] on button "Publish" at bounding box center [1139, 316] width 257 height 30
